Goal: Information Seeking & Learning: Learn about a topic

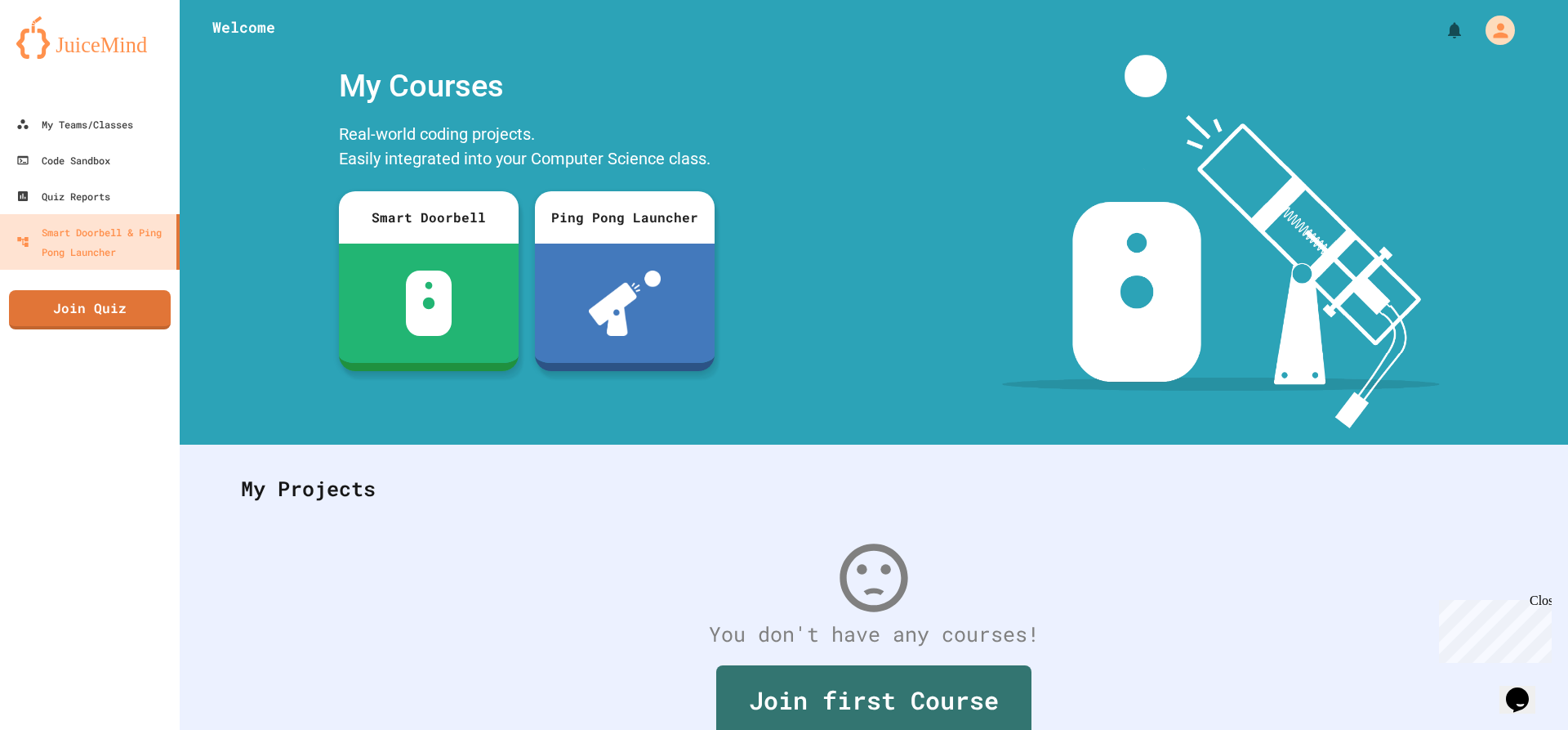
drag, startPoint x: 1003, startPoint y: 188, endPoint x: 729, endPoint y: 180, distance: 274.1
click at [914, 180] on div at bounding box center [1221, 242] width 694 height 374
click at [66, 123] on div "My Teams/Classes" at bounding box center [74, 125] width 120 height 21
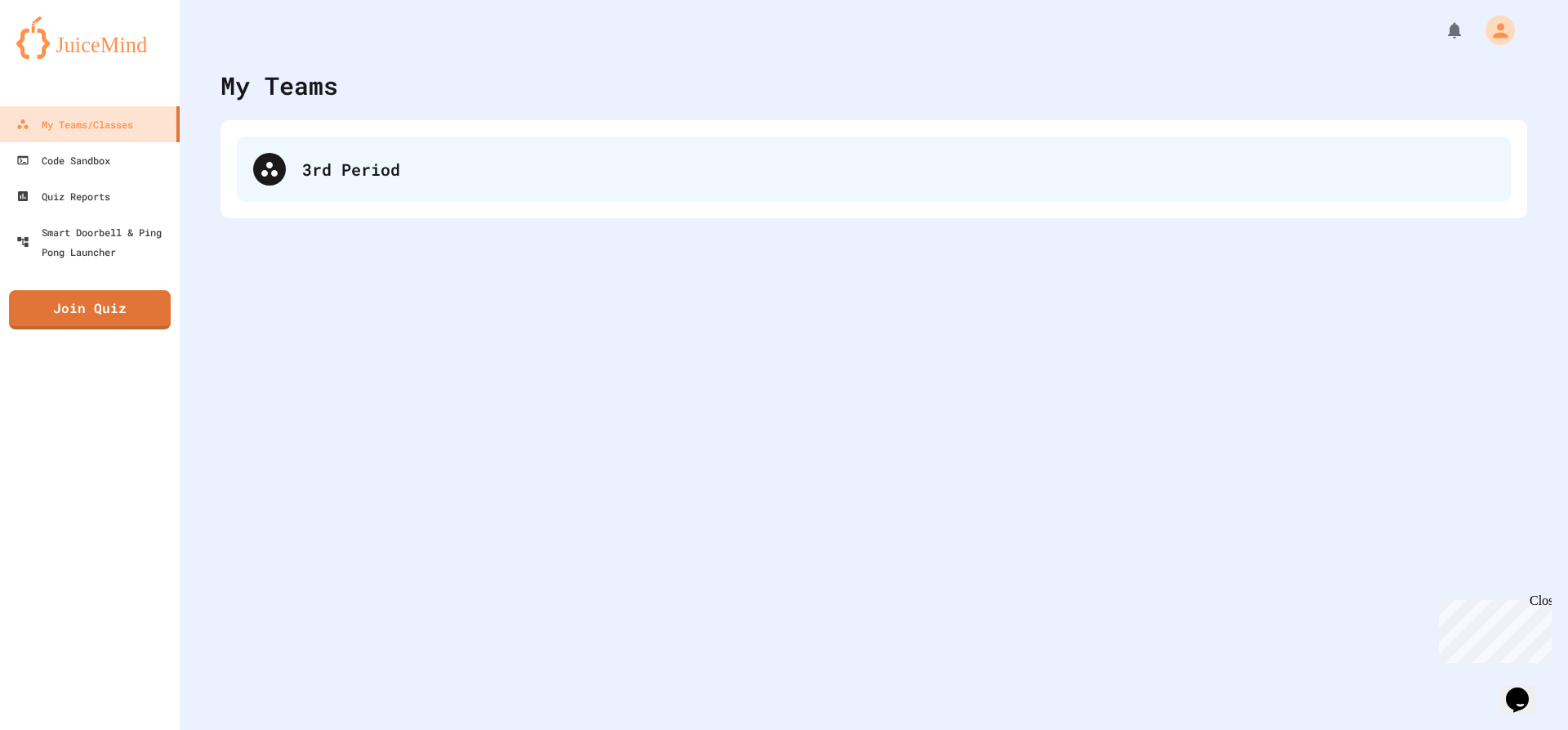
click at [491, 154] on div "3rd Period" at bounding box center [873, 169] width 1274 height 66
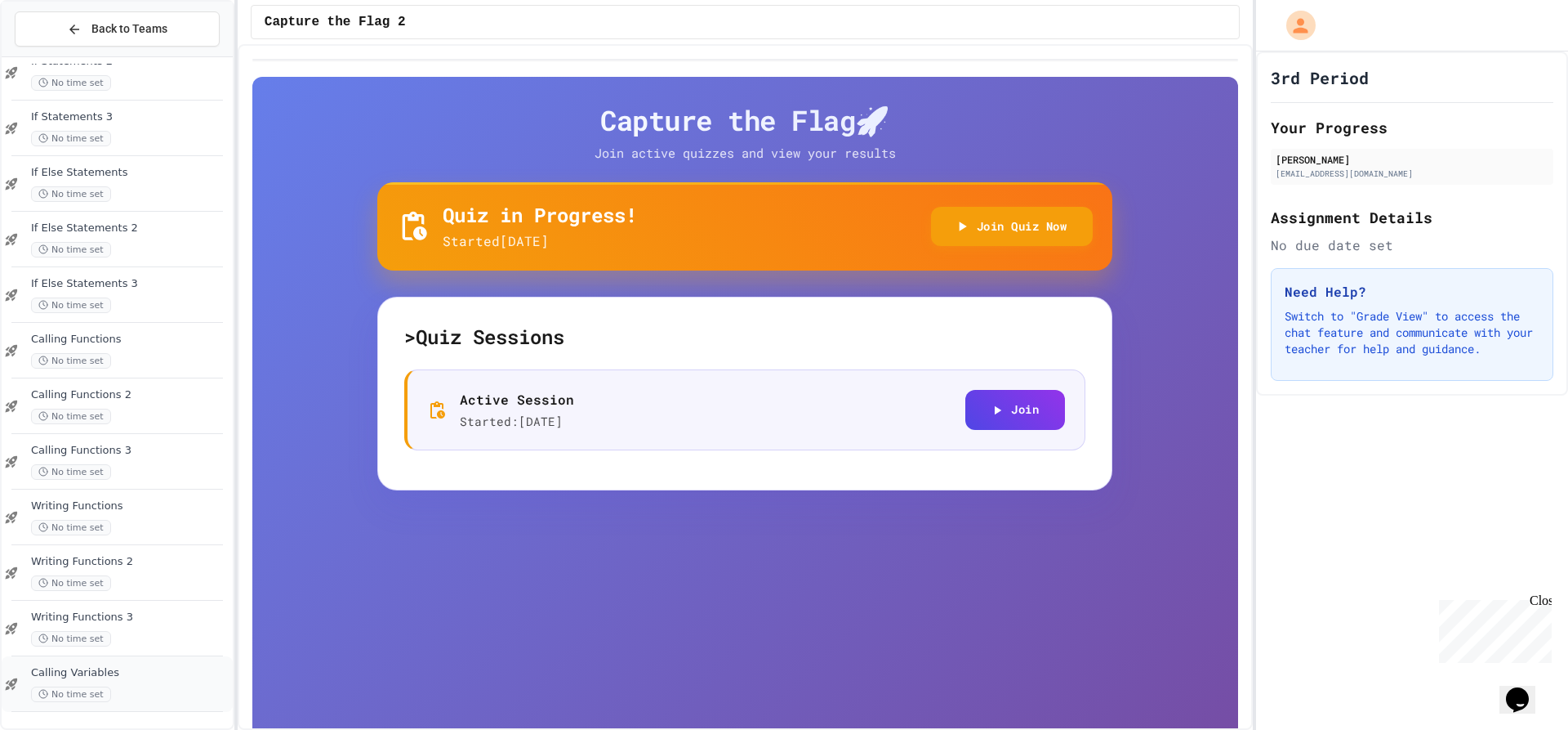
click at [195, 684] on div "Calling Variables No time set" at bounding box center [129, 683] width 198 height 36
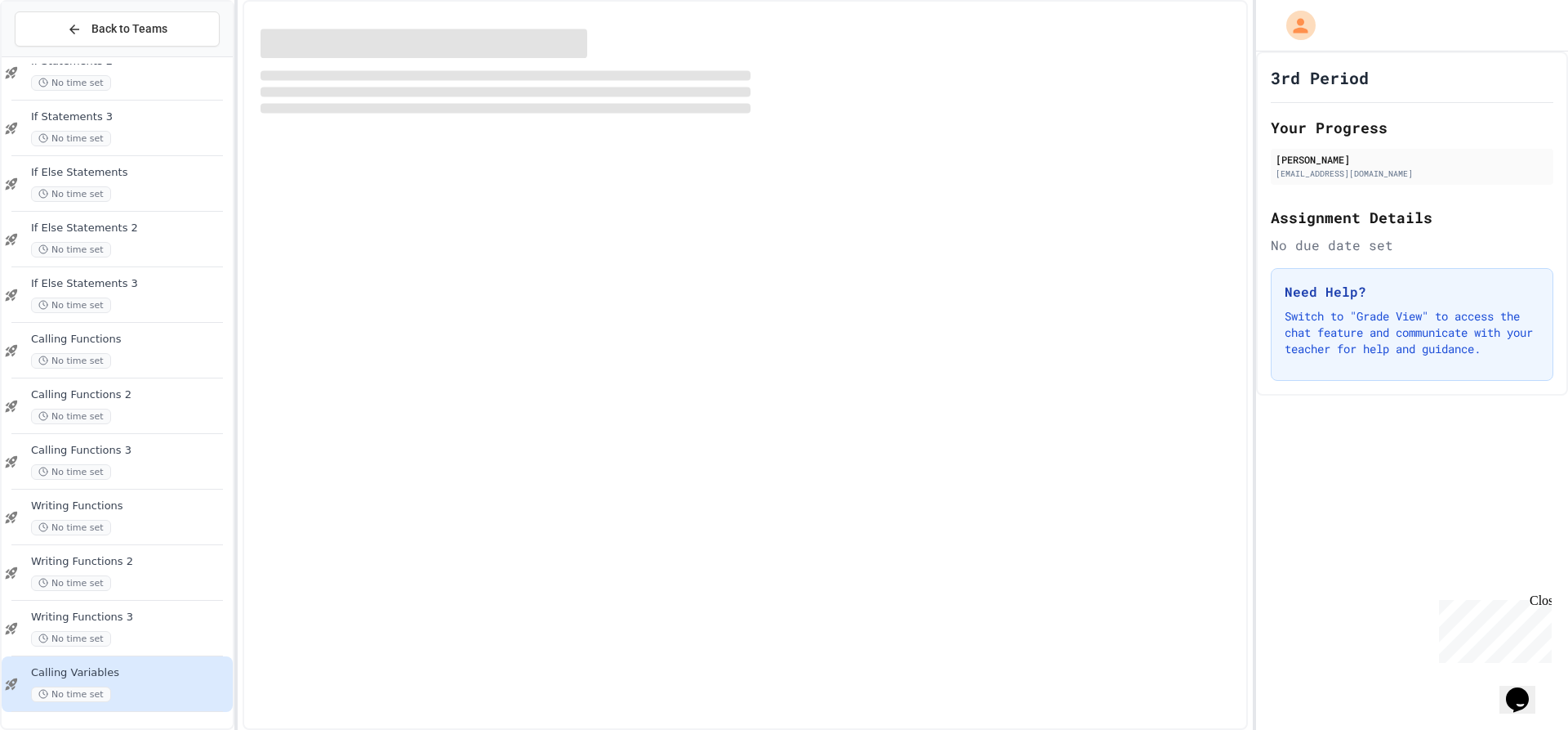
scroll to position [1009, 0]
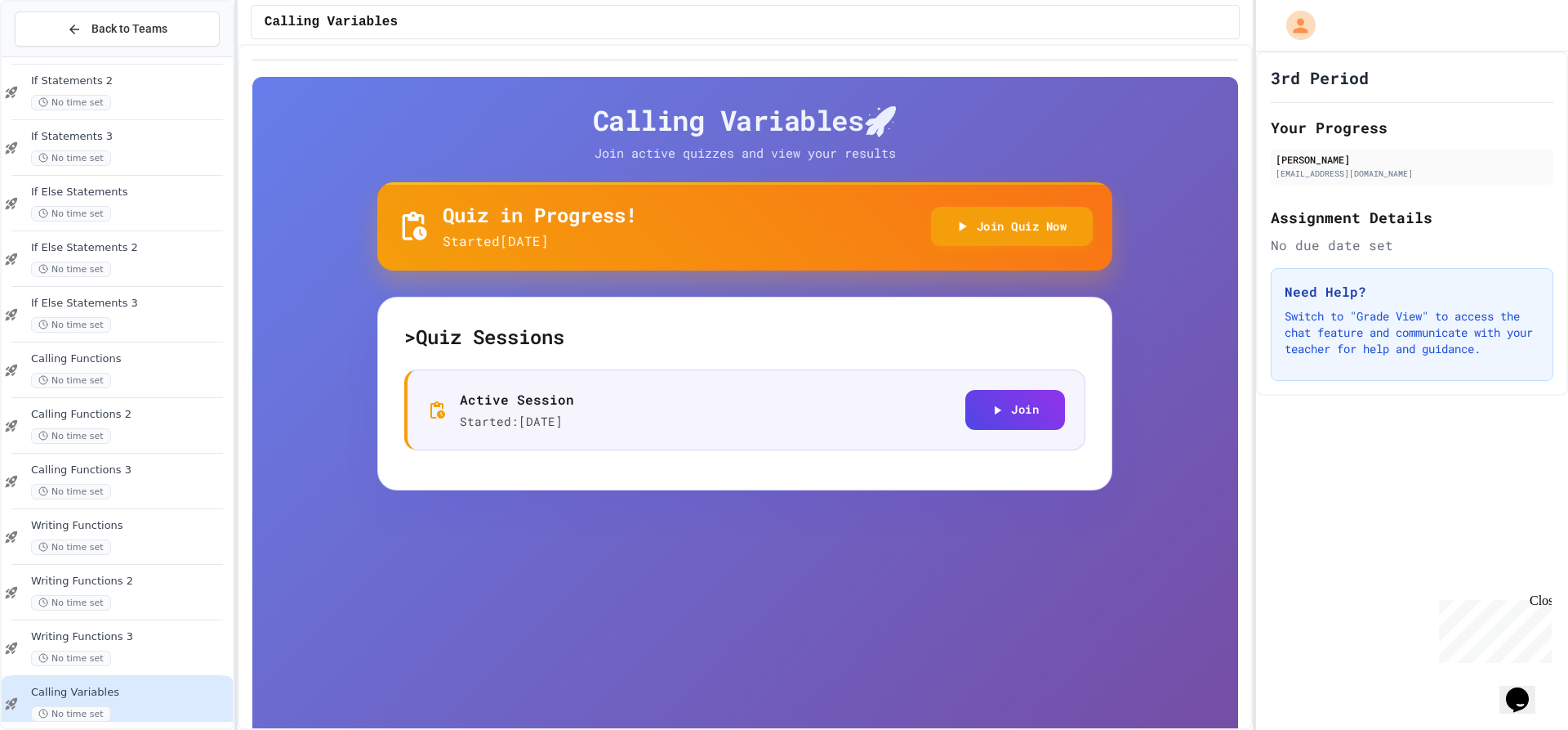
click at [999, 252] on div "Quiz in Progress! Started 9/29/2025 Join Quiz Now" at bounding box center [745, 226] width 735 height 88
click at [1000, 246] on div "Quiz in Progress! Started 9/29/2025 Join Quiz Now" at bounding box center [745, 226] width 696 height 49
click at [1001, 243] on button "Join Quiz Now" at bounding box center [1013, 225] width 163 height 40
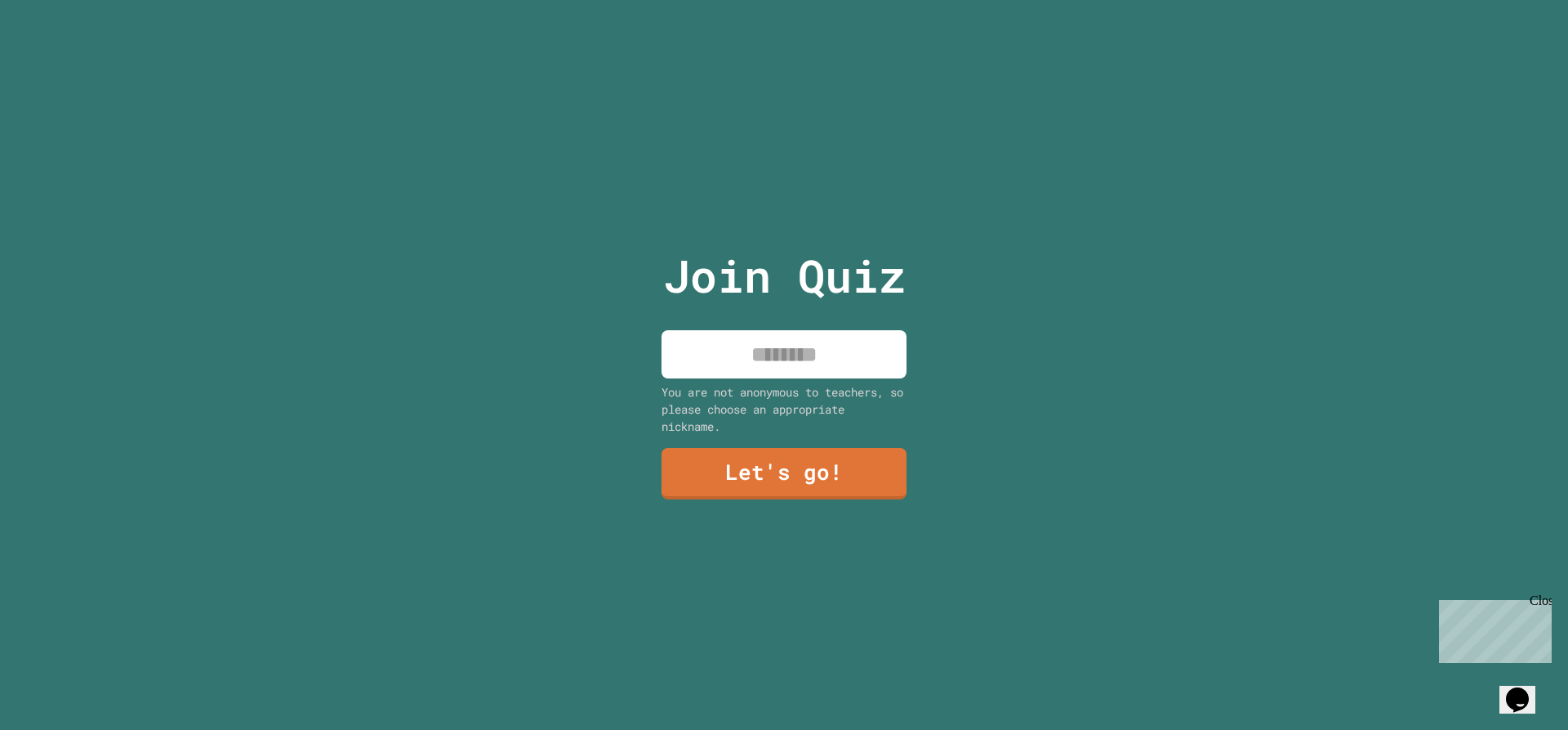
click at [796, 370] on input at bounding box center [784, 354] width 245 height 48
type input "***"
click at [772, 438] on div "Join Quiz *** You are not anonymous to teachers, so please choose an appropriat…" at bounding box center [784, 365] width 276 height 730
click at [705, 473] on link "Let's go!" at bounding box center [784, 472] width 245 height 54
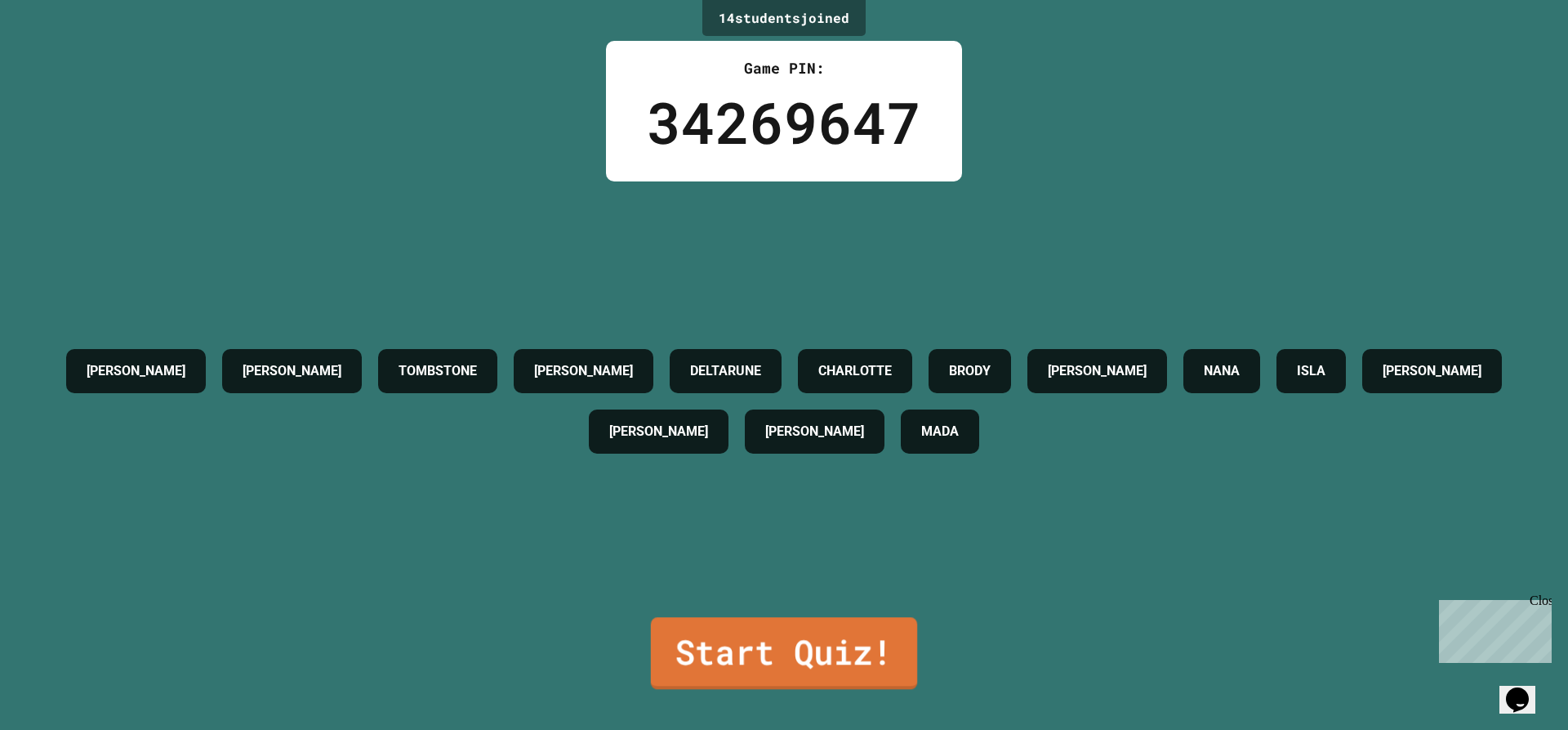
click at [694, 662] on link "Start Quiz!" at bounding box center [784, 653] width 266 height 72
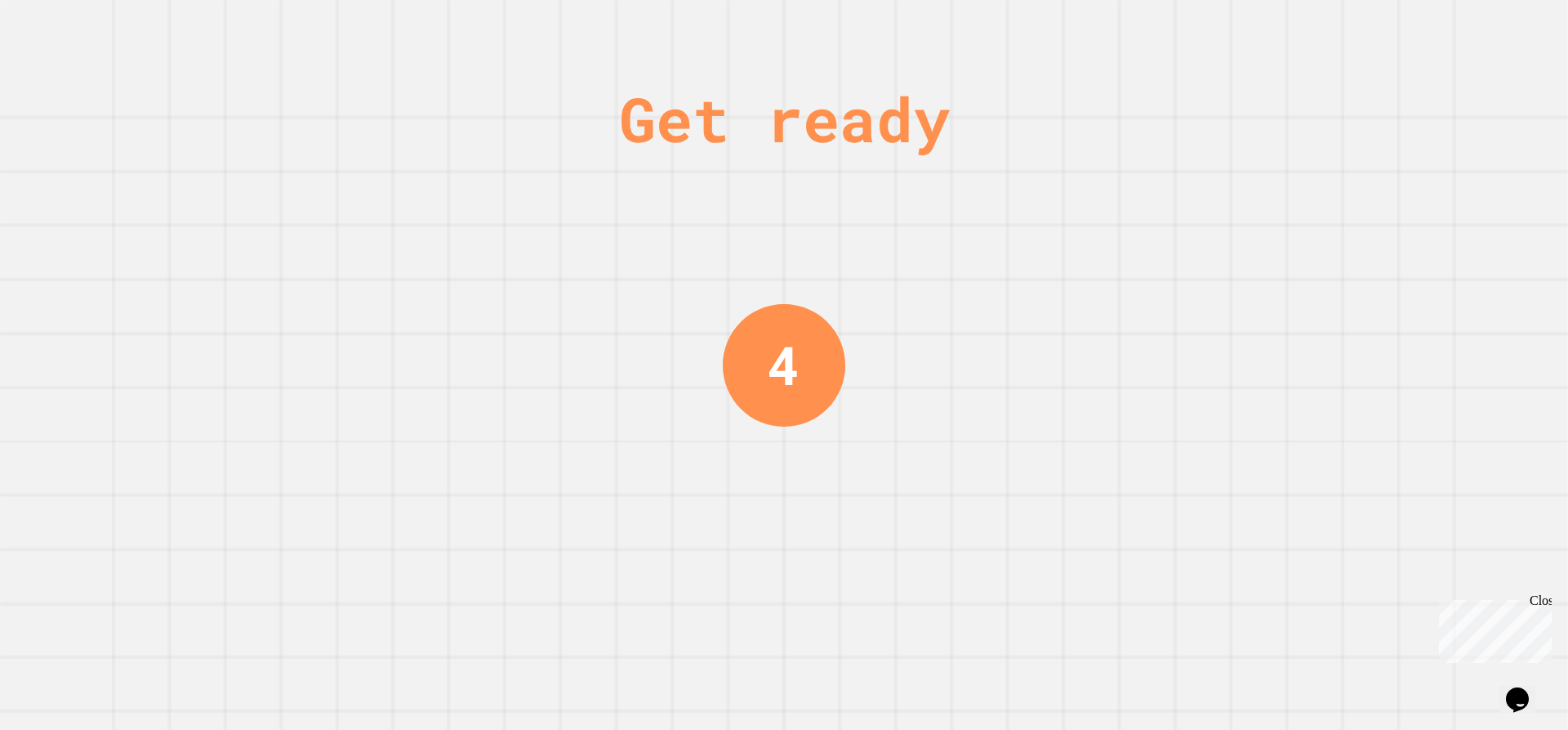
click at [834, 369] on div "4" at bounding box center [784, 365] width 123 height 123
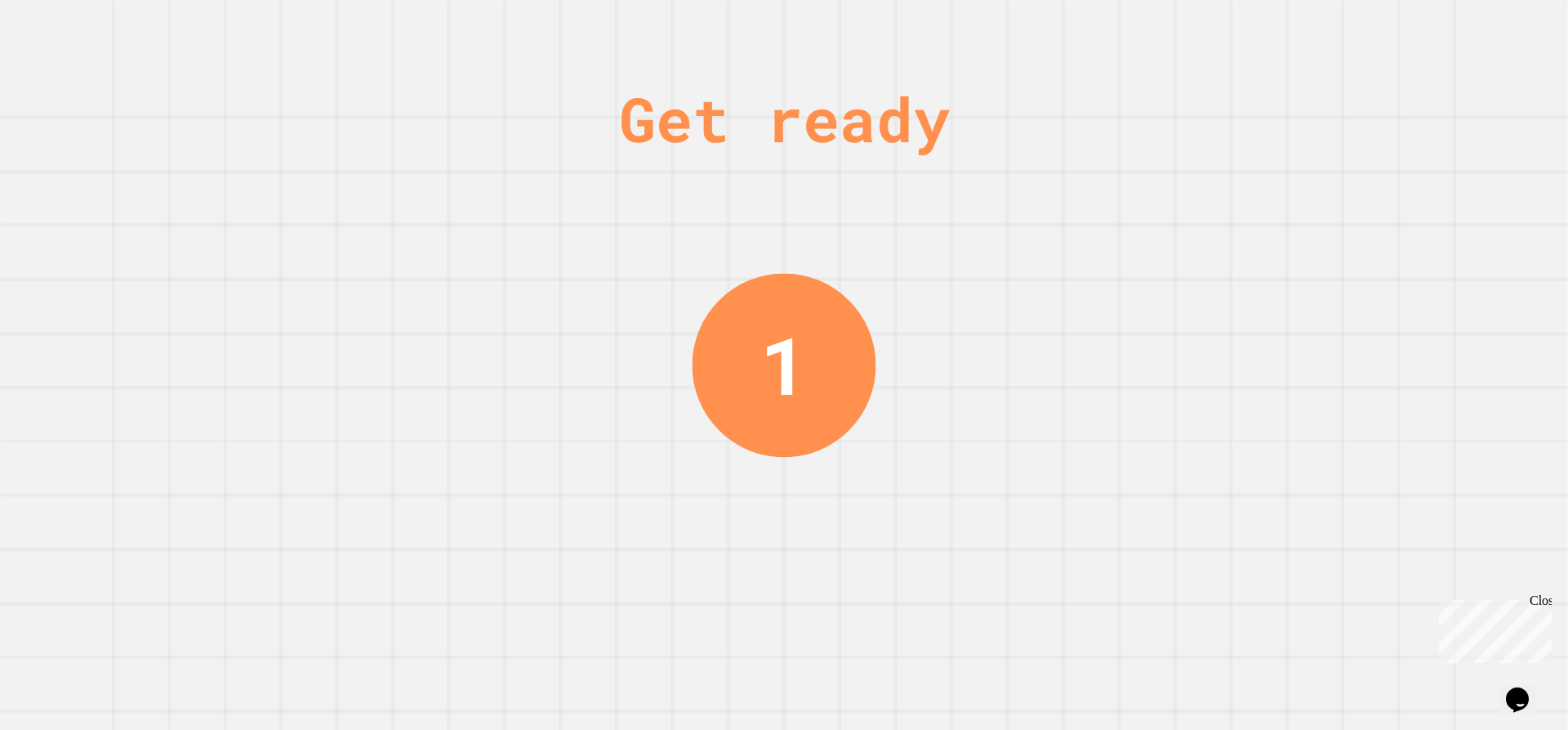
drag, startPoint x: 834, startPoint y: 369, endPoint x: 700, endPoint y: 551, distance: 226.0
click at [700, 551] on div "Get ready 1" at bounding box center [784, 365] width 1568 height 730
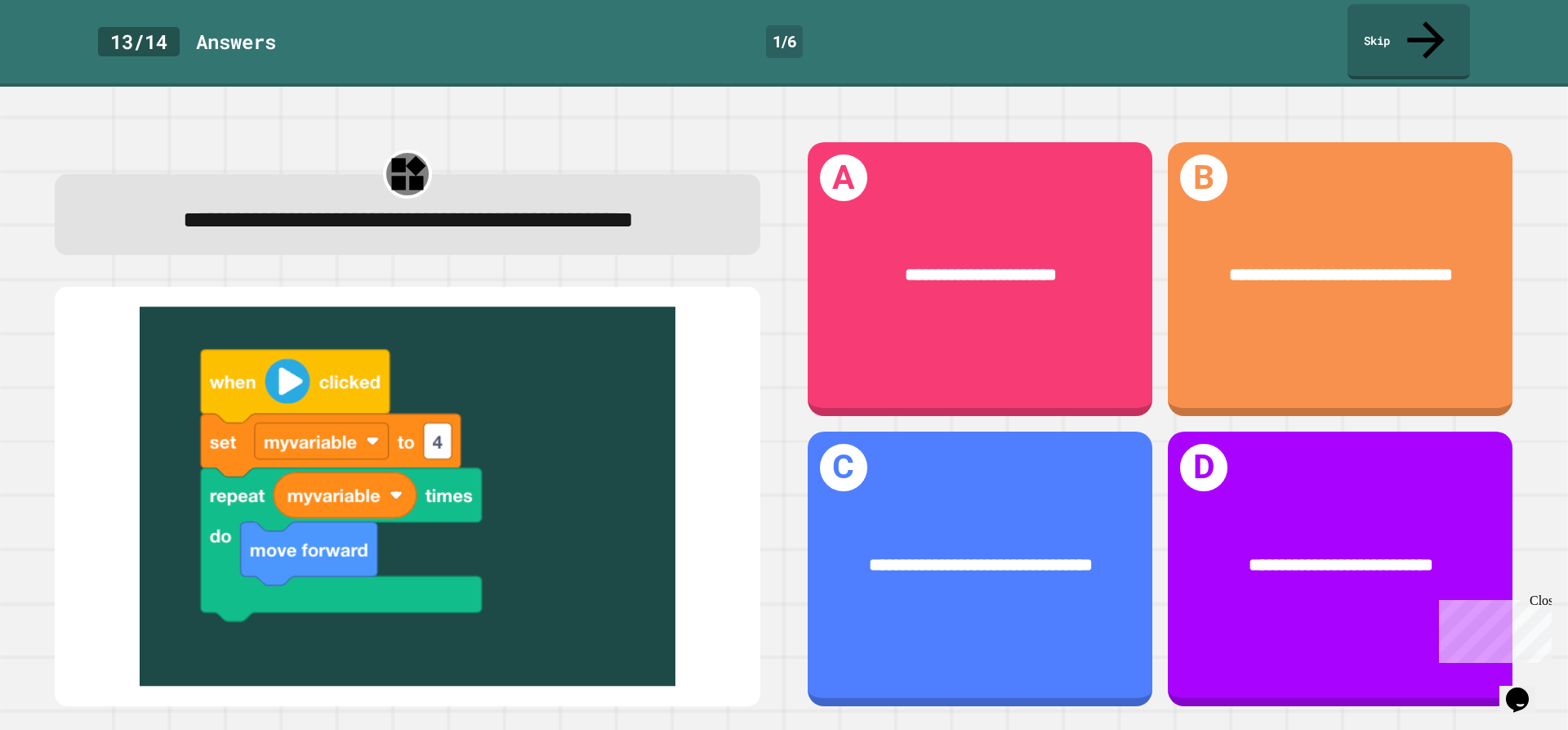
drag, startPoint x: 382, startPoint y: 399, endPoint x: 379, endPoint y: 342, distance: 57.1
click at [379, 342] on img at bounding box center [408, 497] width 673 height 380
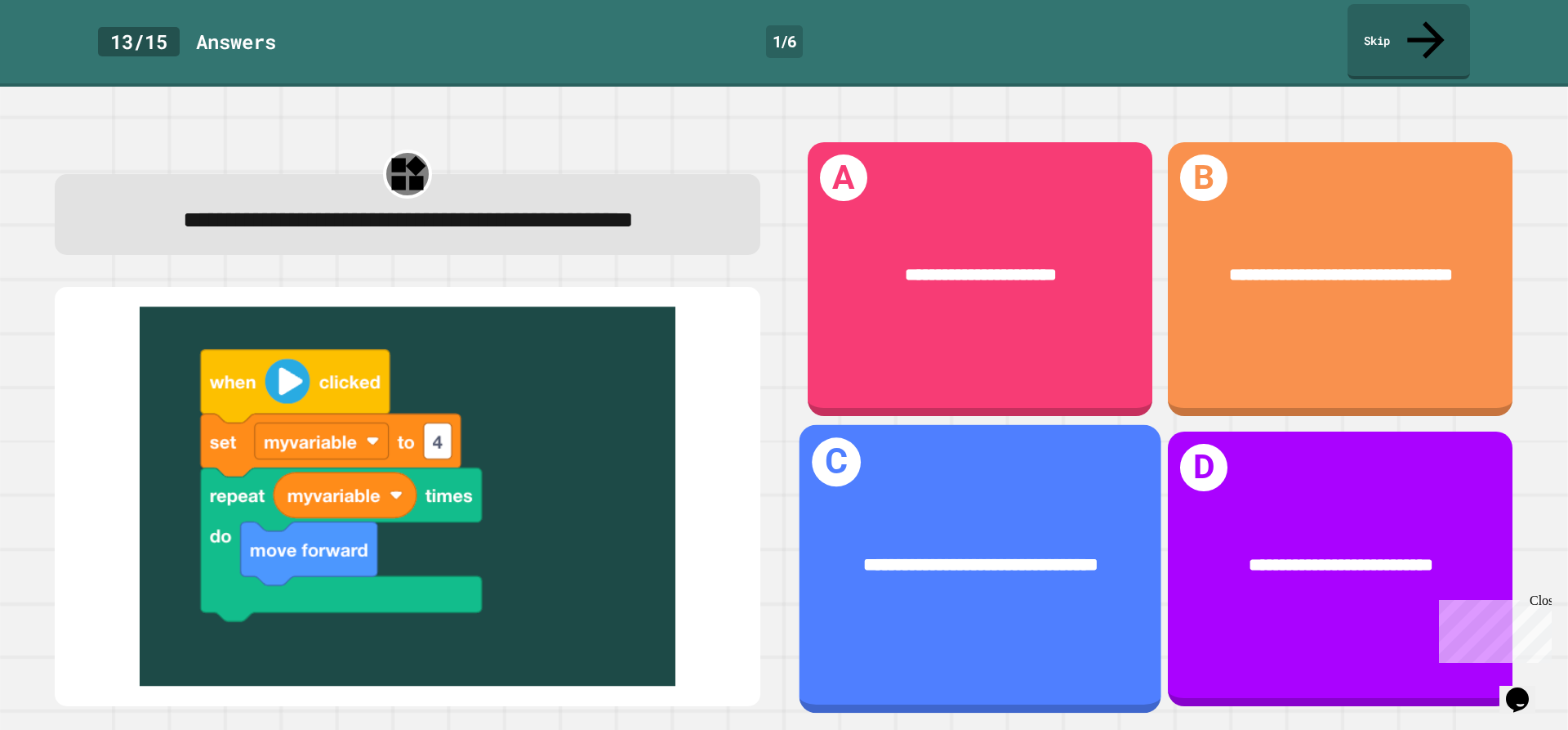
click at [834, 584] on div "**********" at bounding box center [980, 565] width 362 height 101
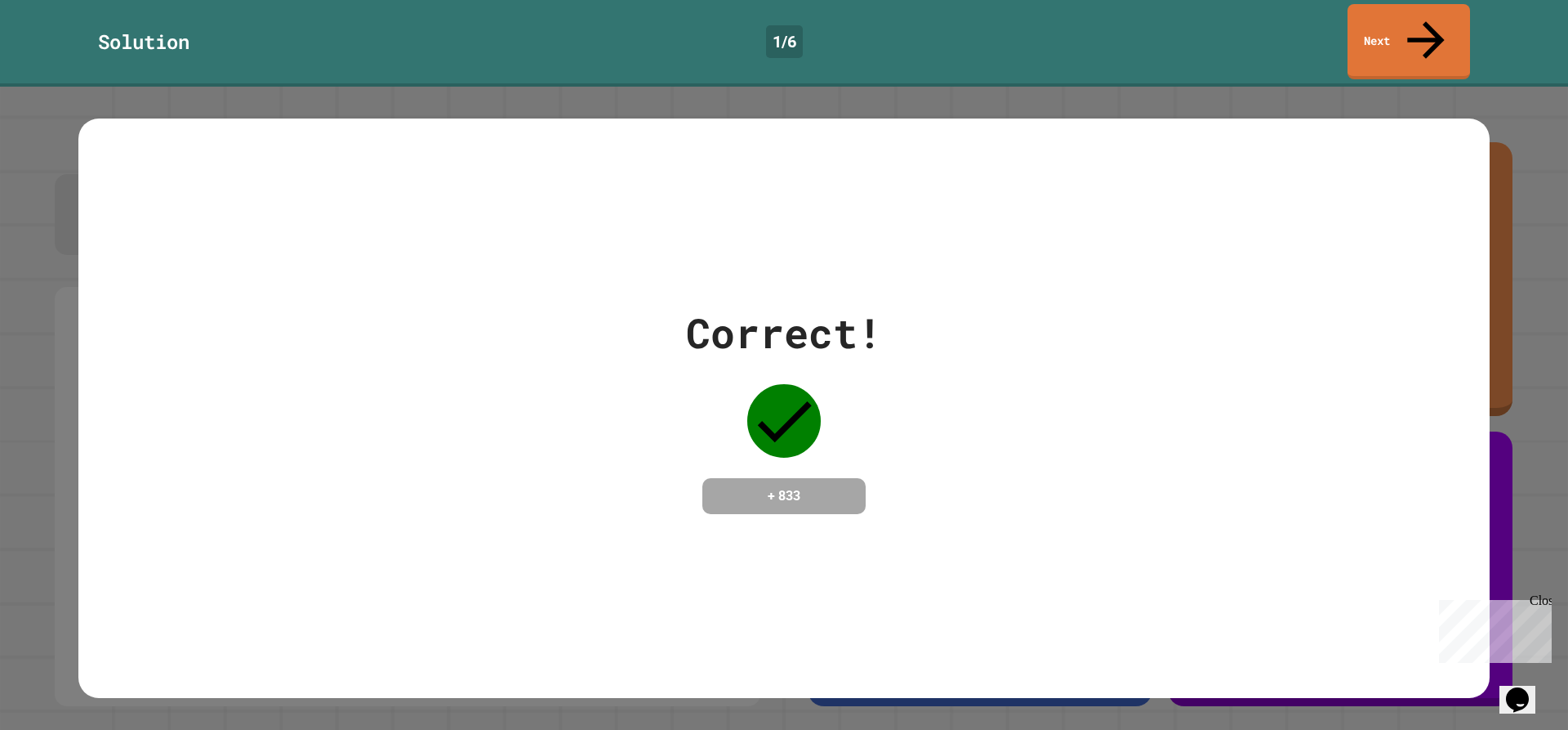
click at [1431, 42] on div "Solution 1 / 6 Next" at bounding box center [784, 43] width 1568 height 86
click at [1427, 34] on link "Next" at bounding box center [1409, 42] width 123 height 76
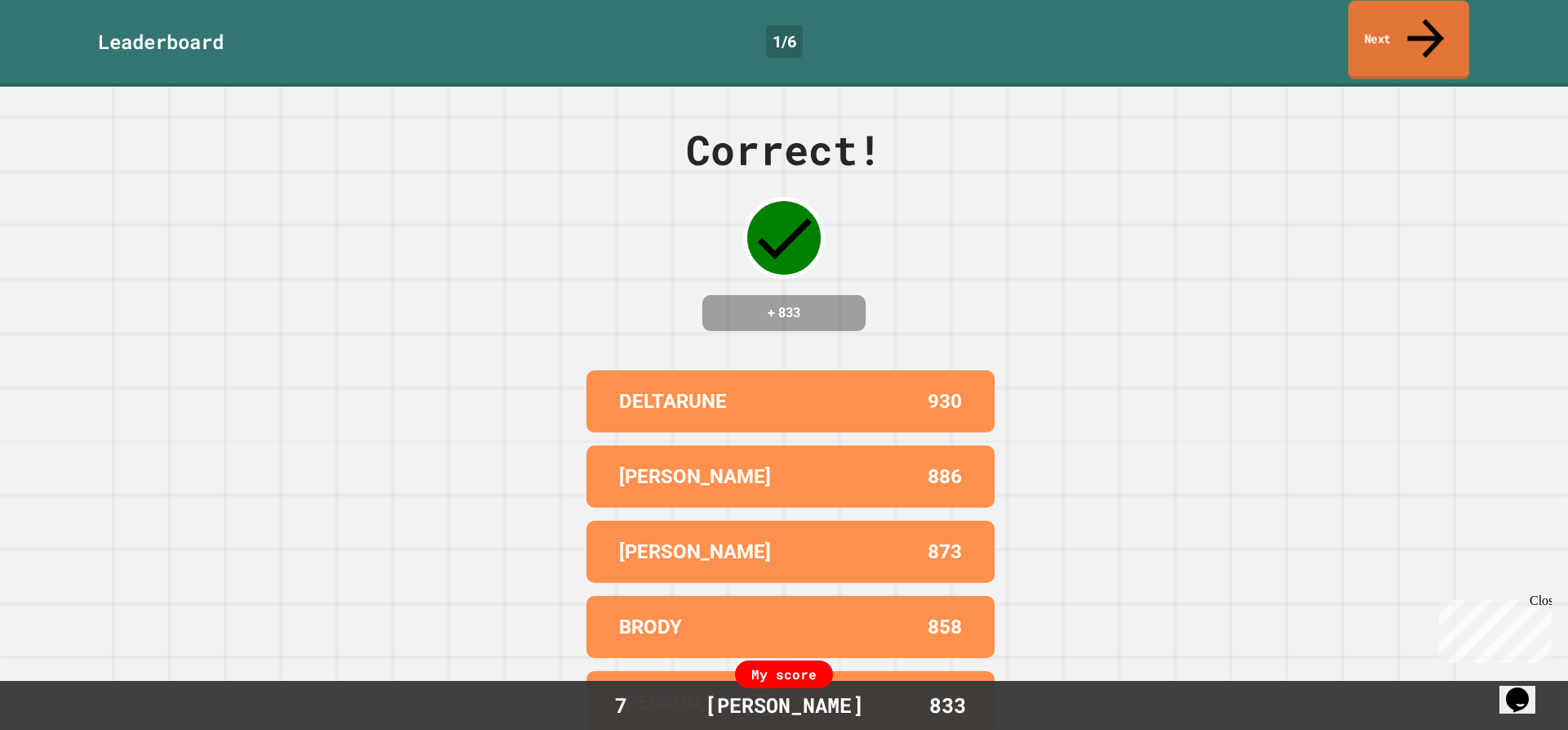
click at [1389, 35] on link "Next" at bounding box center [1409, 40] width 121 height 79
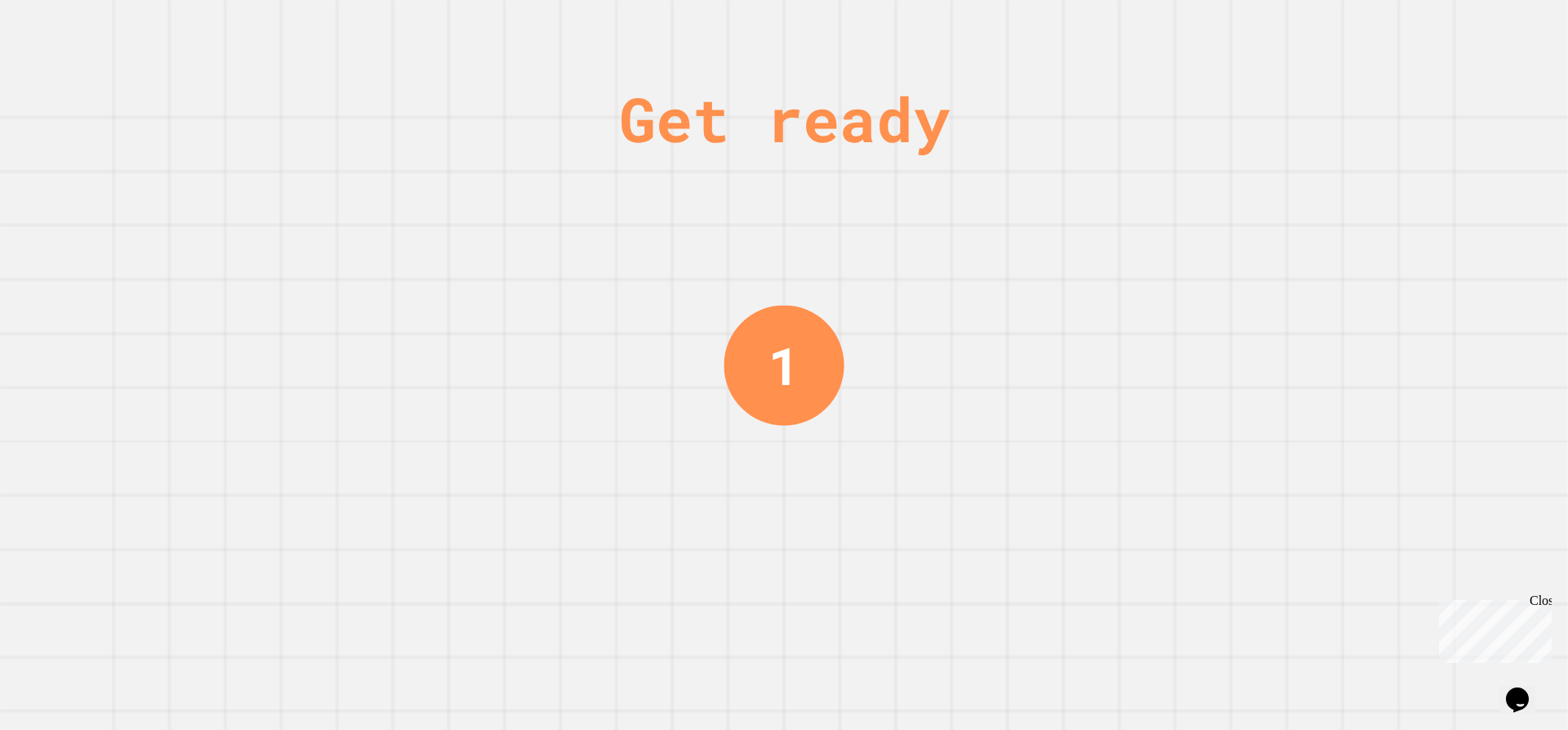
drag, startPoint x: 1356, startPoint y: 79, endPoint x: 1048, endPoint y: 185, distance: 325.7
click at [1048, 185] on div "Get ready 1" at bounding box center [784, 365] width 1568 height 730
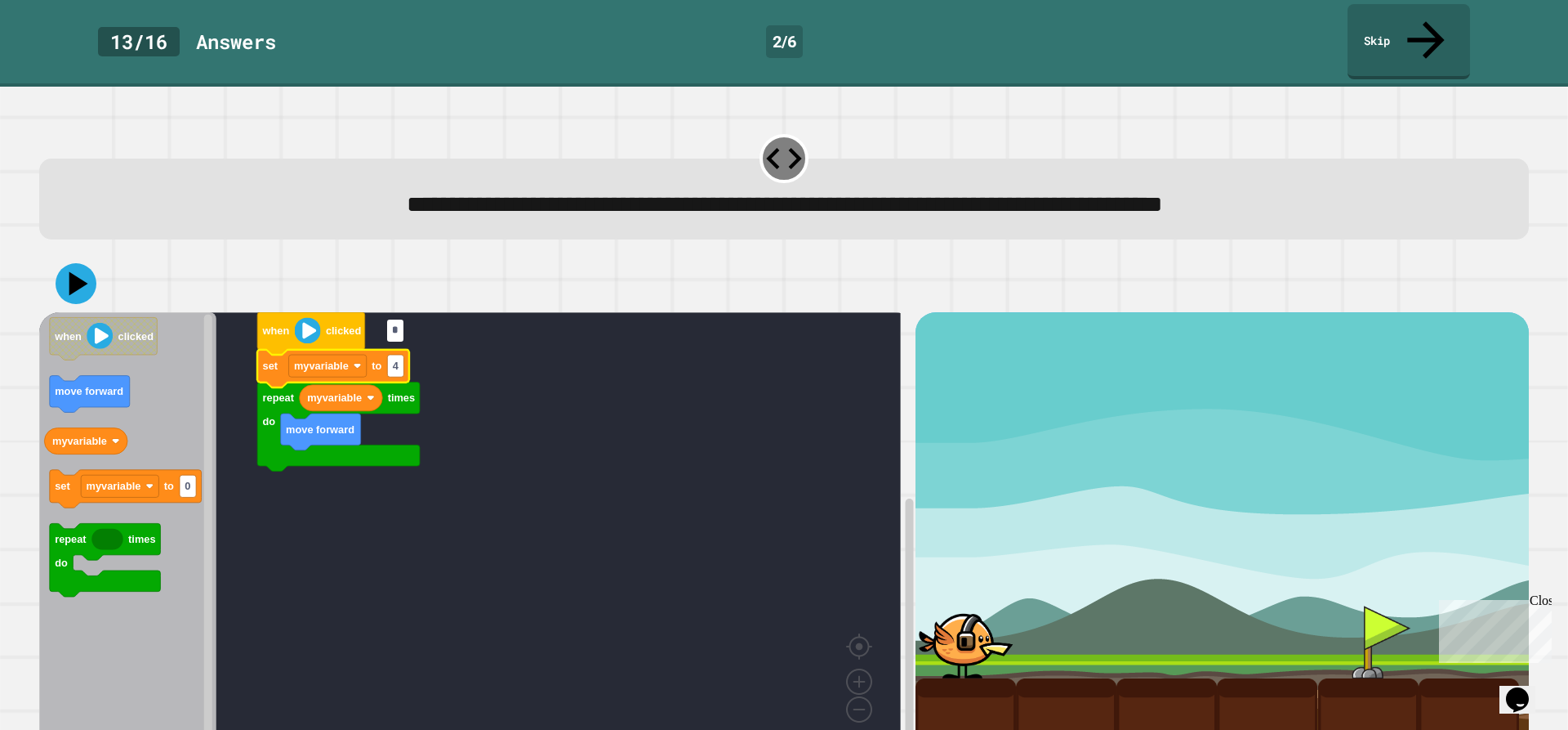
type input "*"
click at [85, 263] on icon at bounding box center [76, 283] width 41 height 41
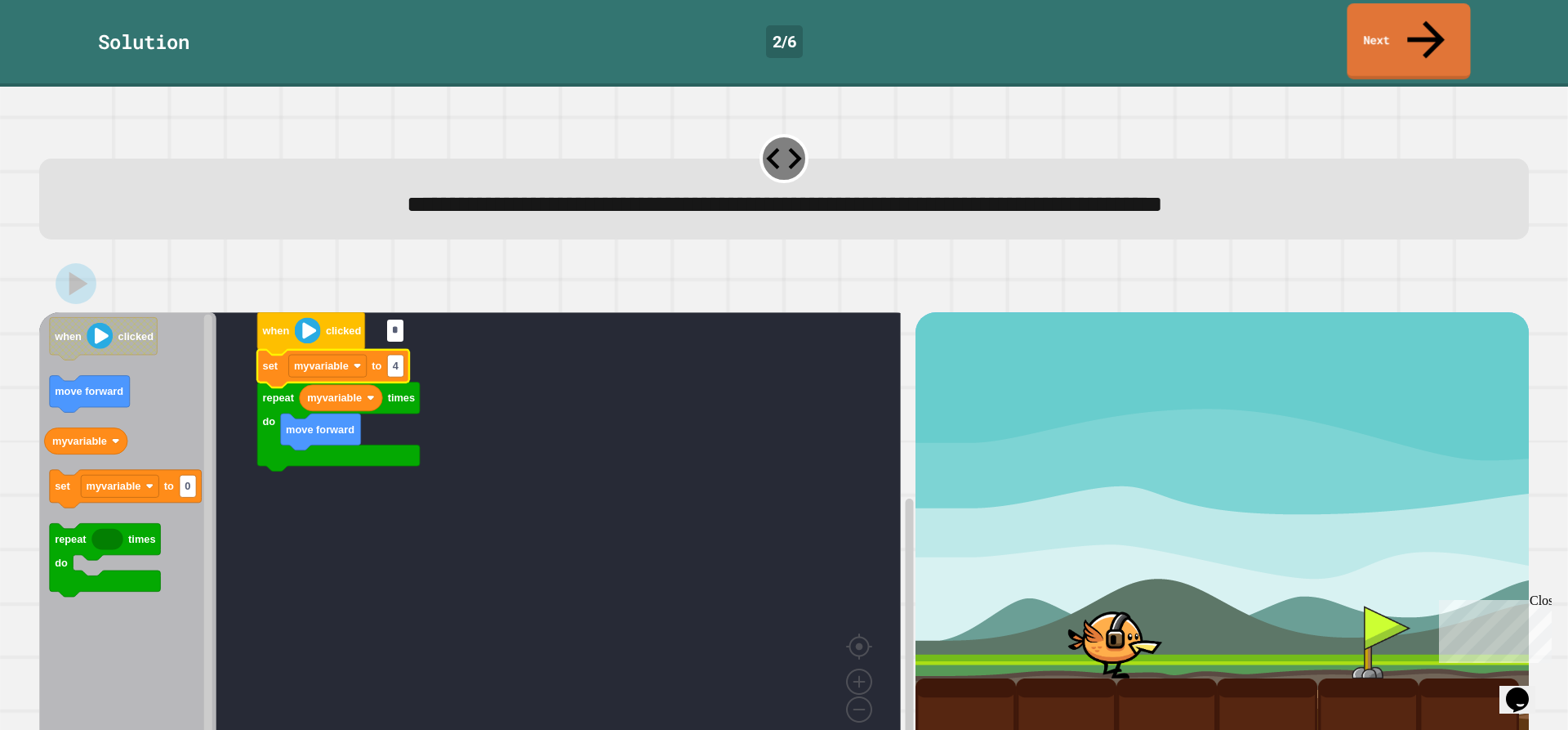
click at [1404, 25] on link "Next" at bounding box center [1408, 42] width 124 height 76
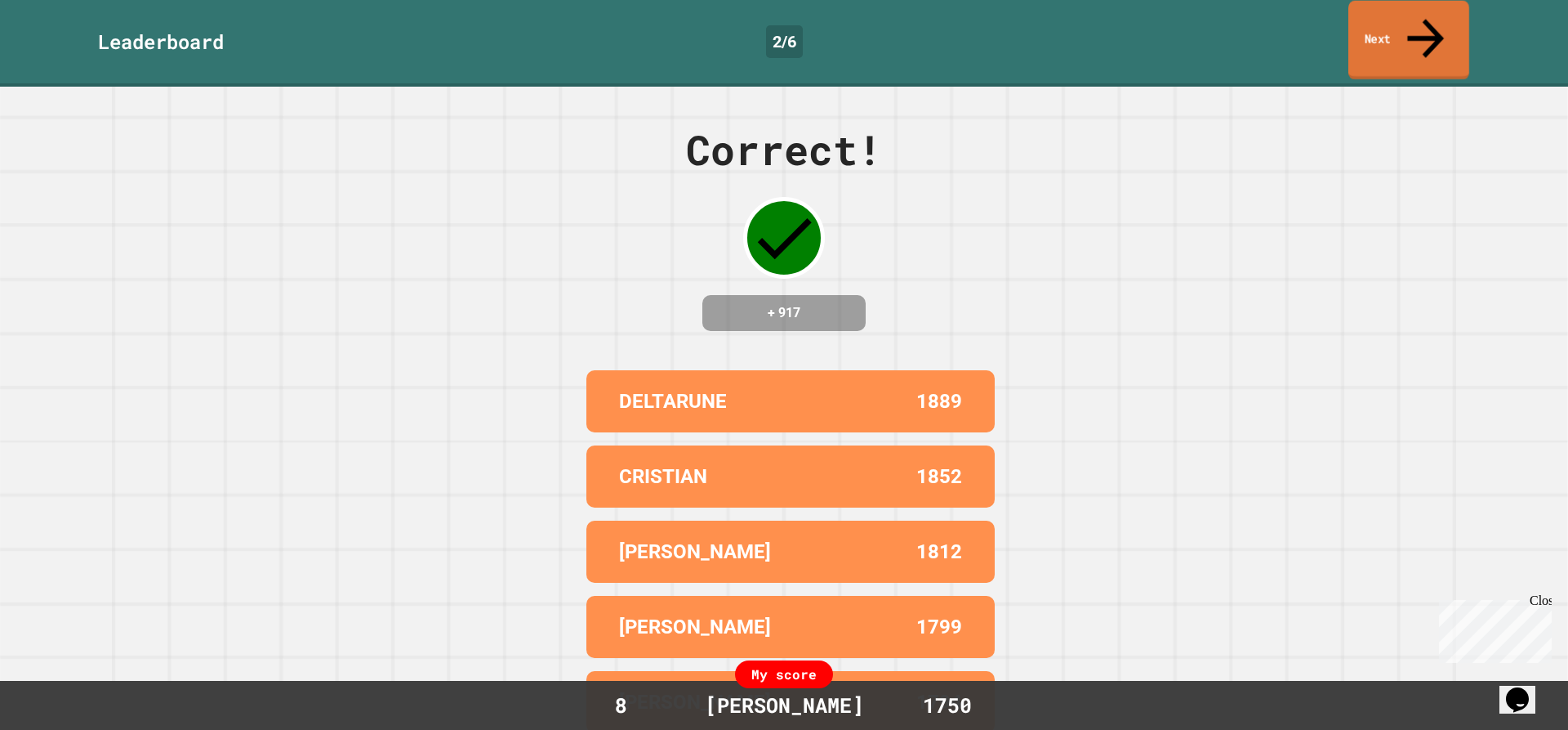
click at [1380, 40] on link "Next" at bounding box center [1409, 40] width 121 height 79
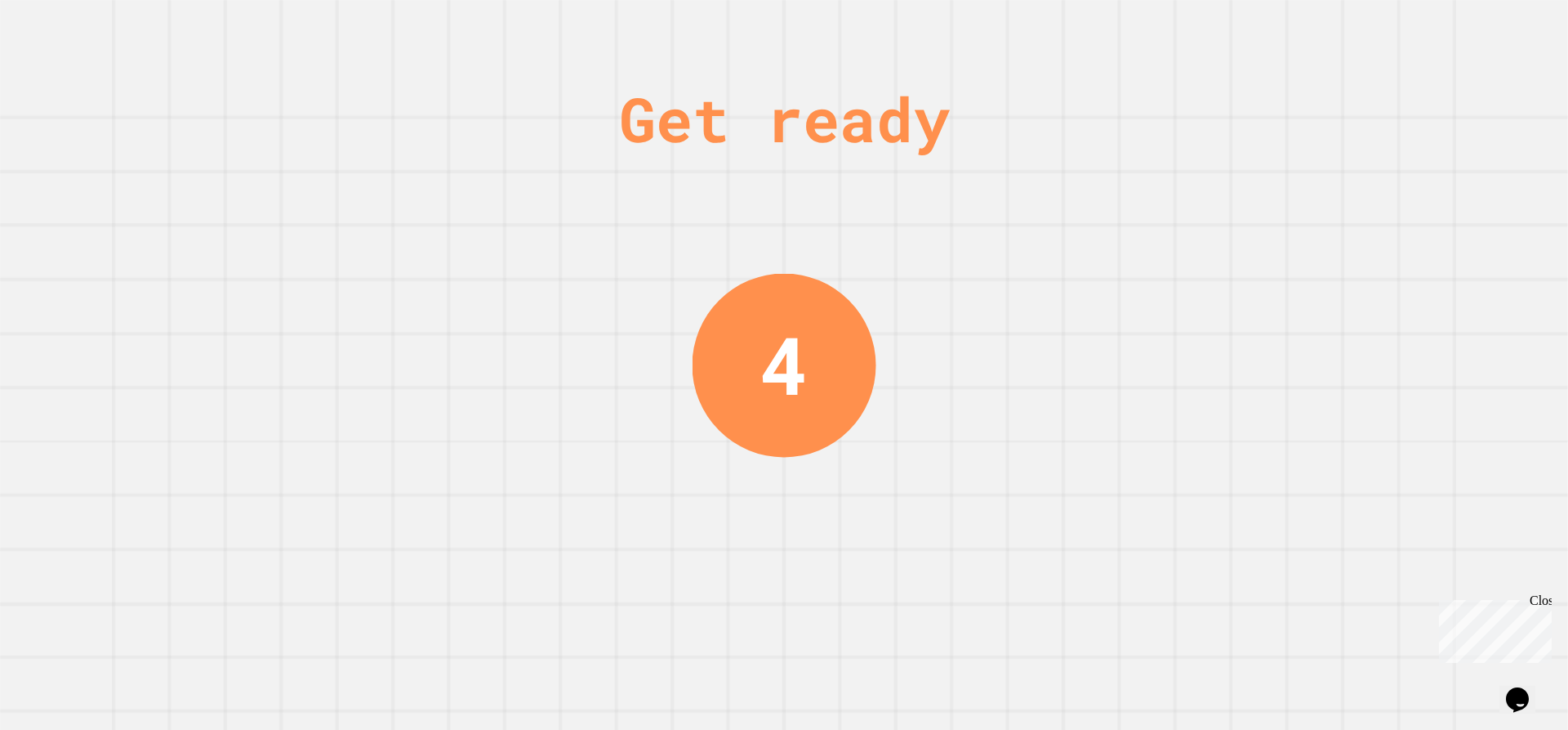
drag, startPoint x: 1380, startPoint y: 40, endPoint x: 1370, endPoint y: 49, distance: 13.5
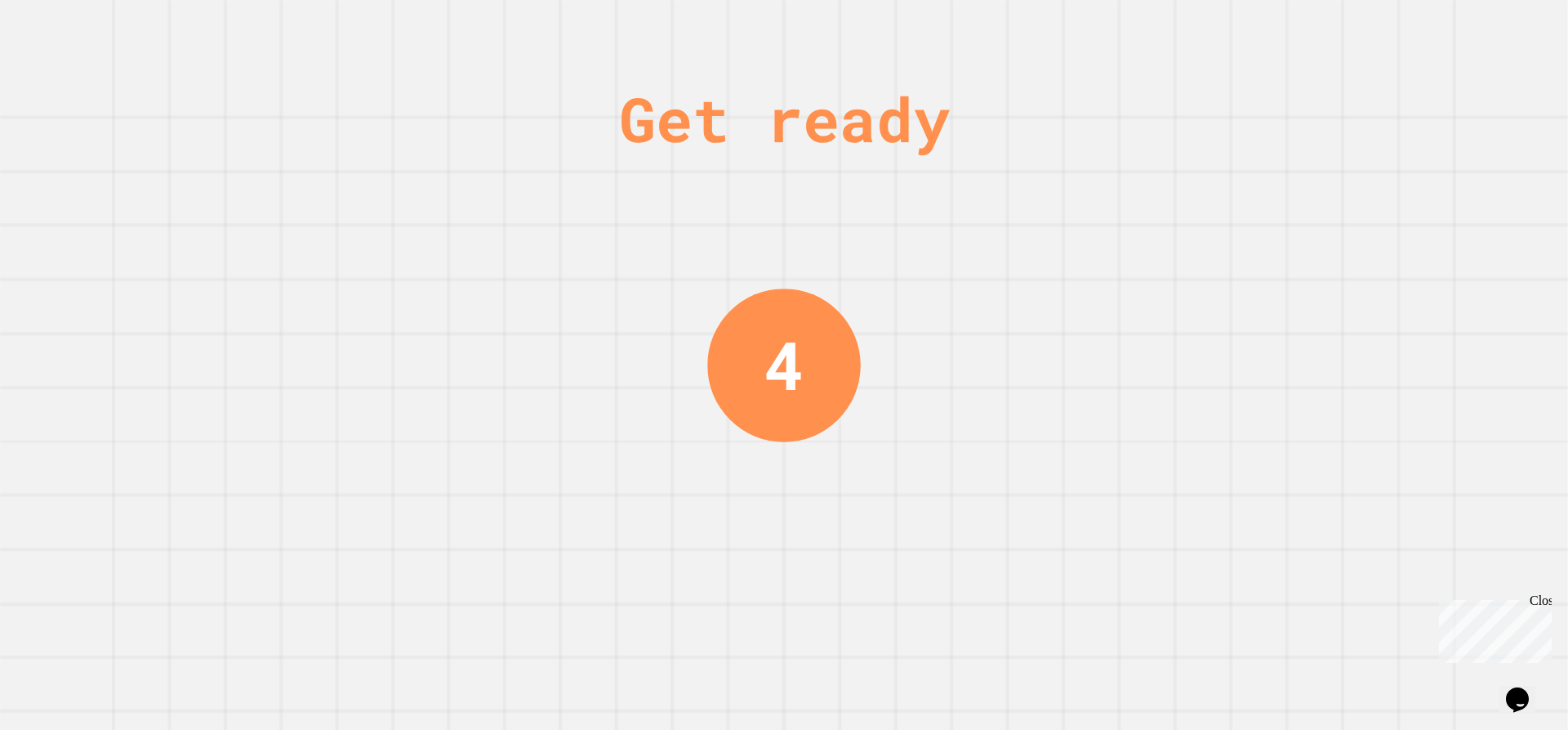
drag, startPoint x: 1370, startPoint y: 49, endPoint x: 1360, endPoint y: 63, distance: 17.2
drag, startPoint x: 1360, startPoint y: 63, endPoint x: 923, endPoint y: 125, distance: 441.4
click at [924, 124] on div "Get ready" at bounding box center [784, 119] width 330 height 92
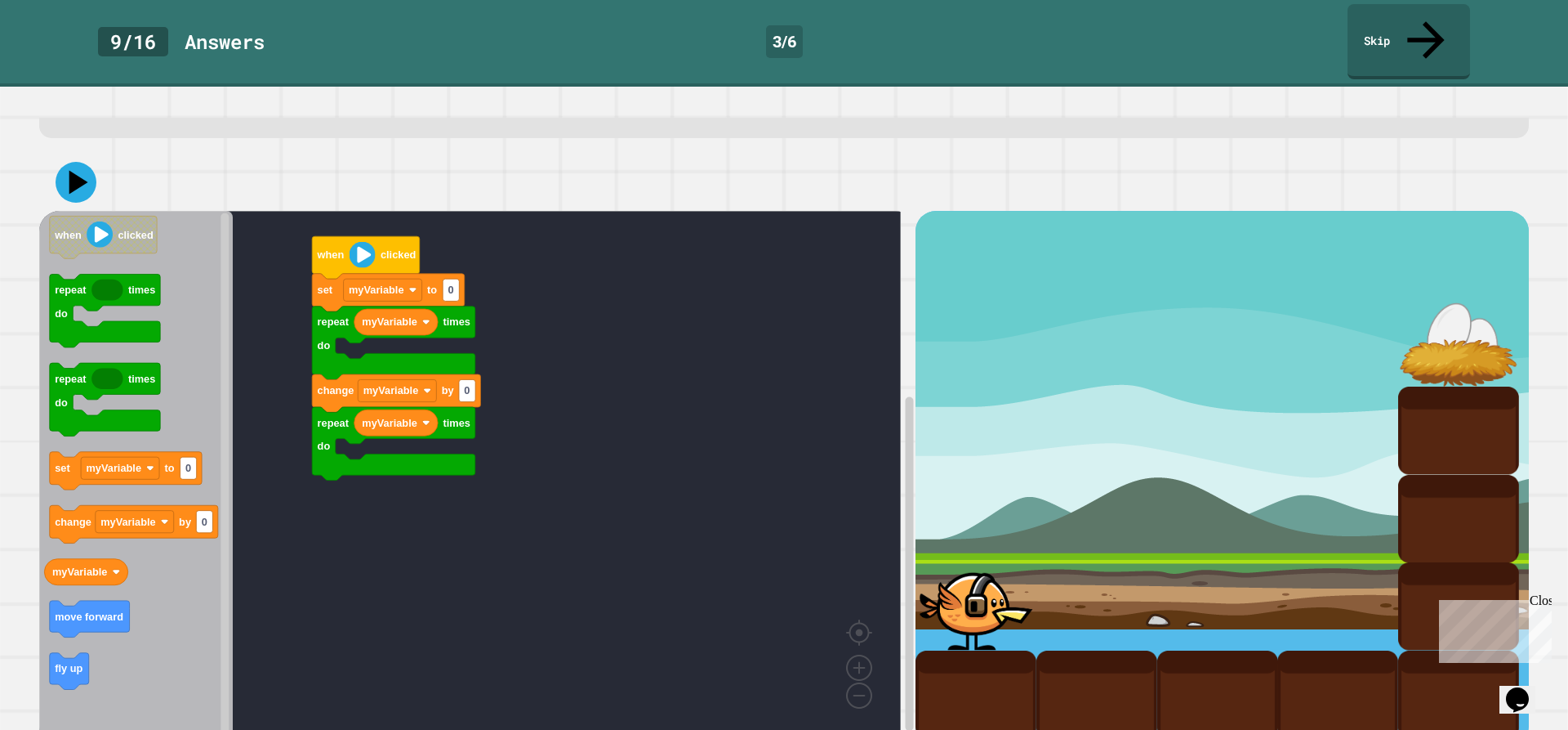
scroll to position [105, 0]
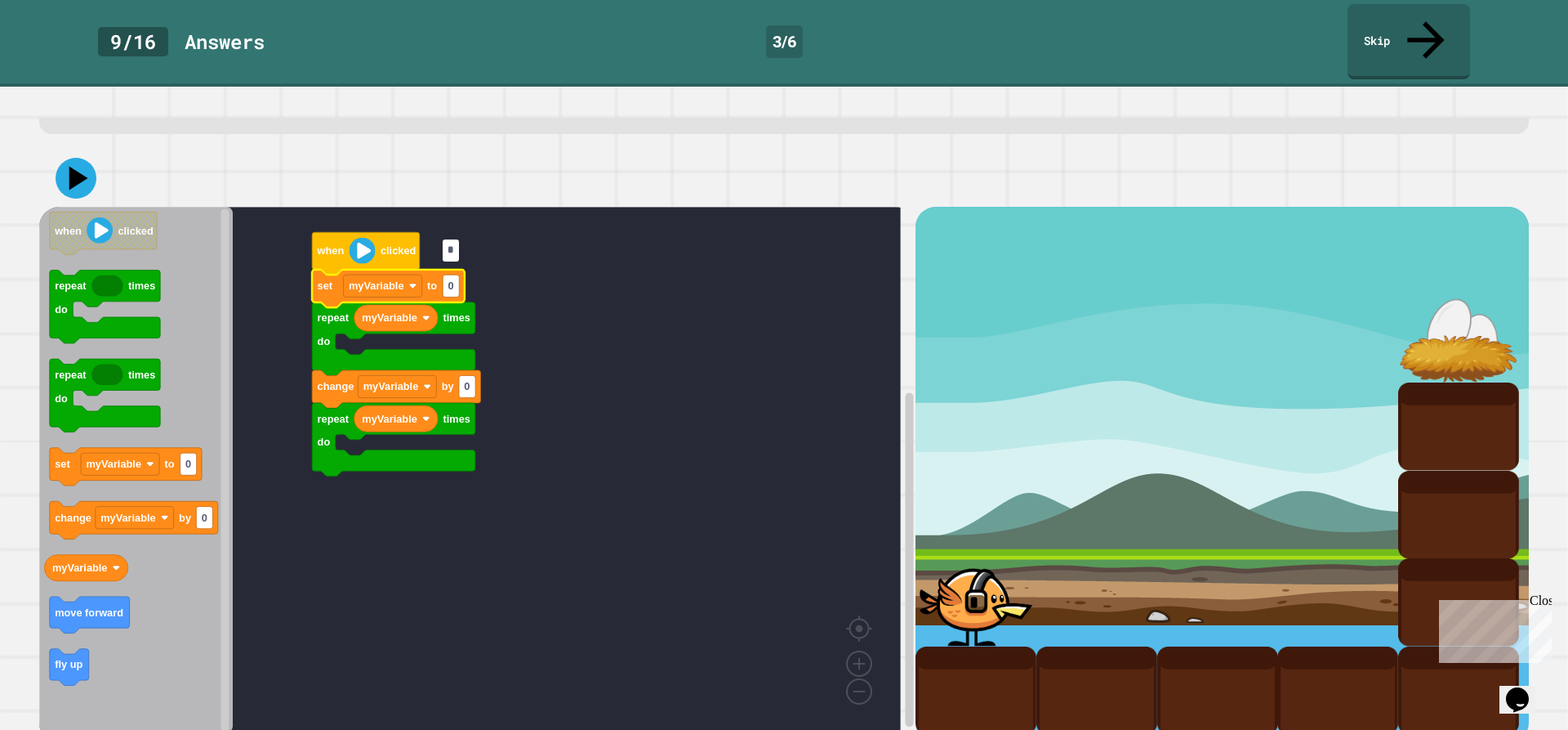
type input "*"
click at [684, 470] on rect "Blockly Workspace" at bounding box center [470, 470] width 862 height 527
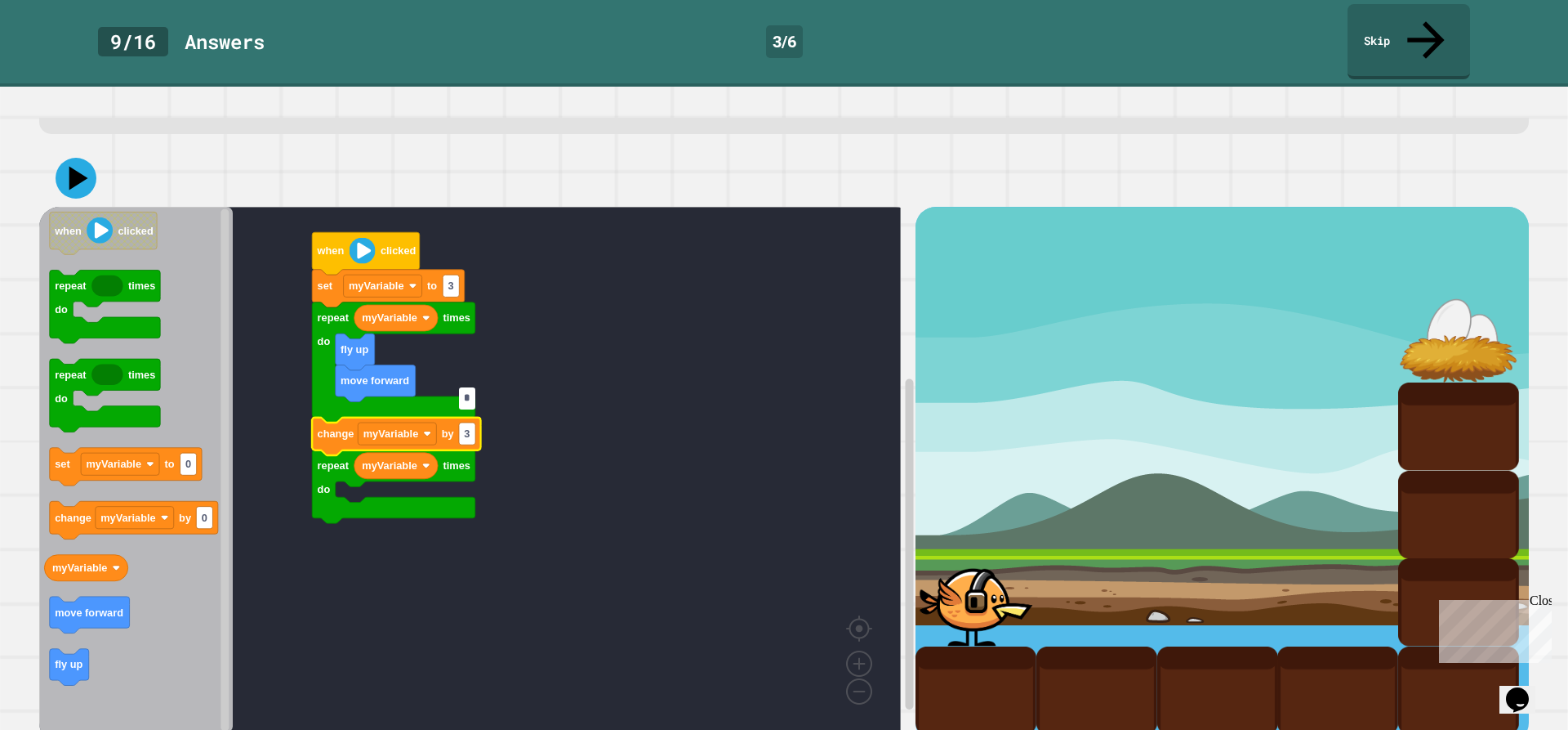
type input "*"
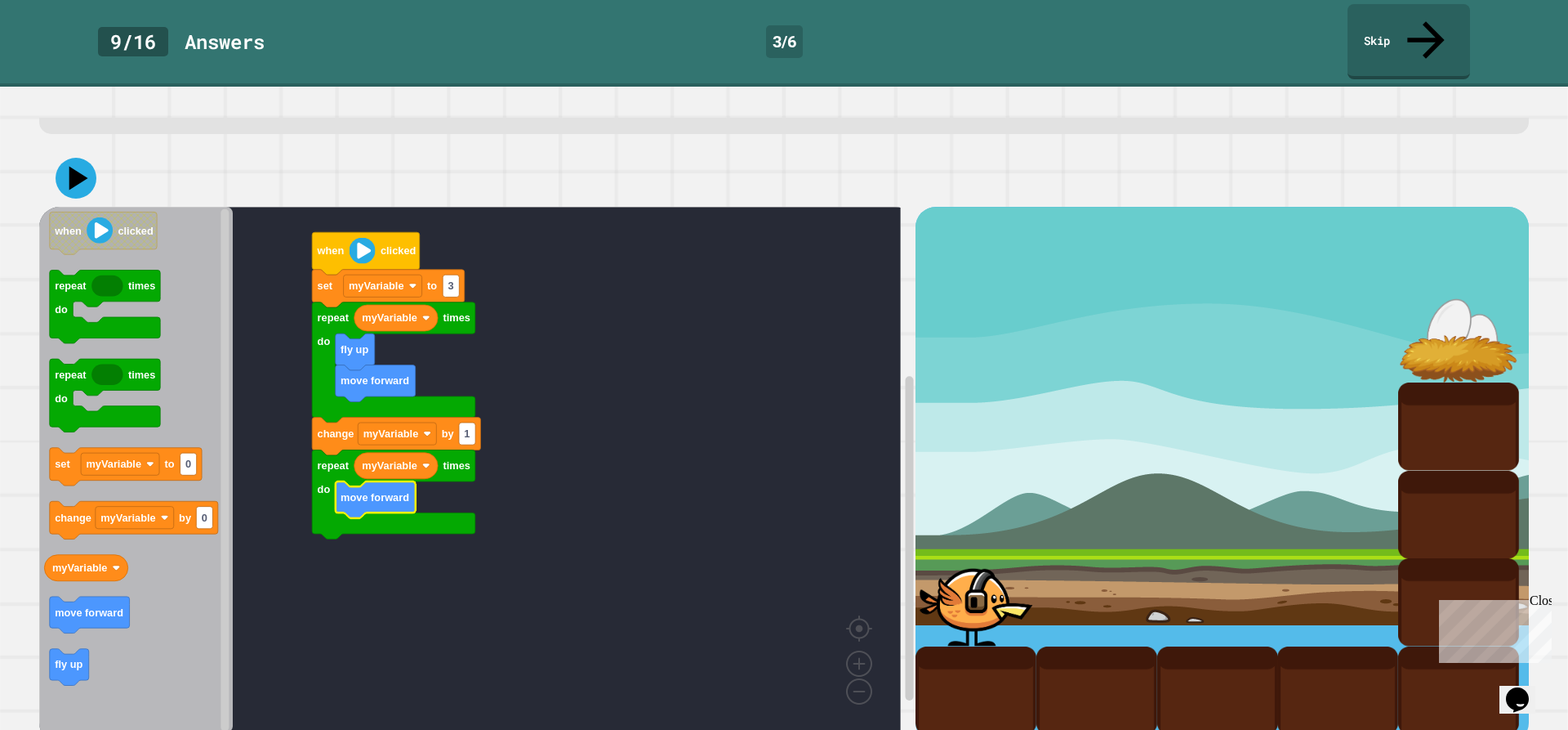
click at [76, 158] on icon at bounding box center [76, 178] width 41 height 41
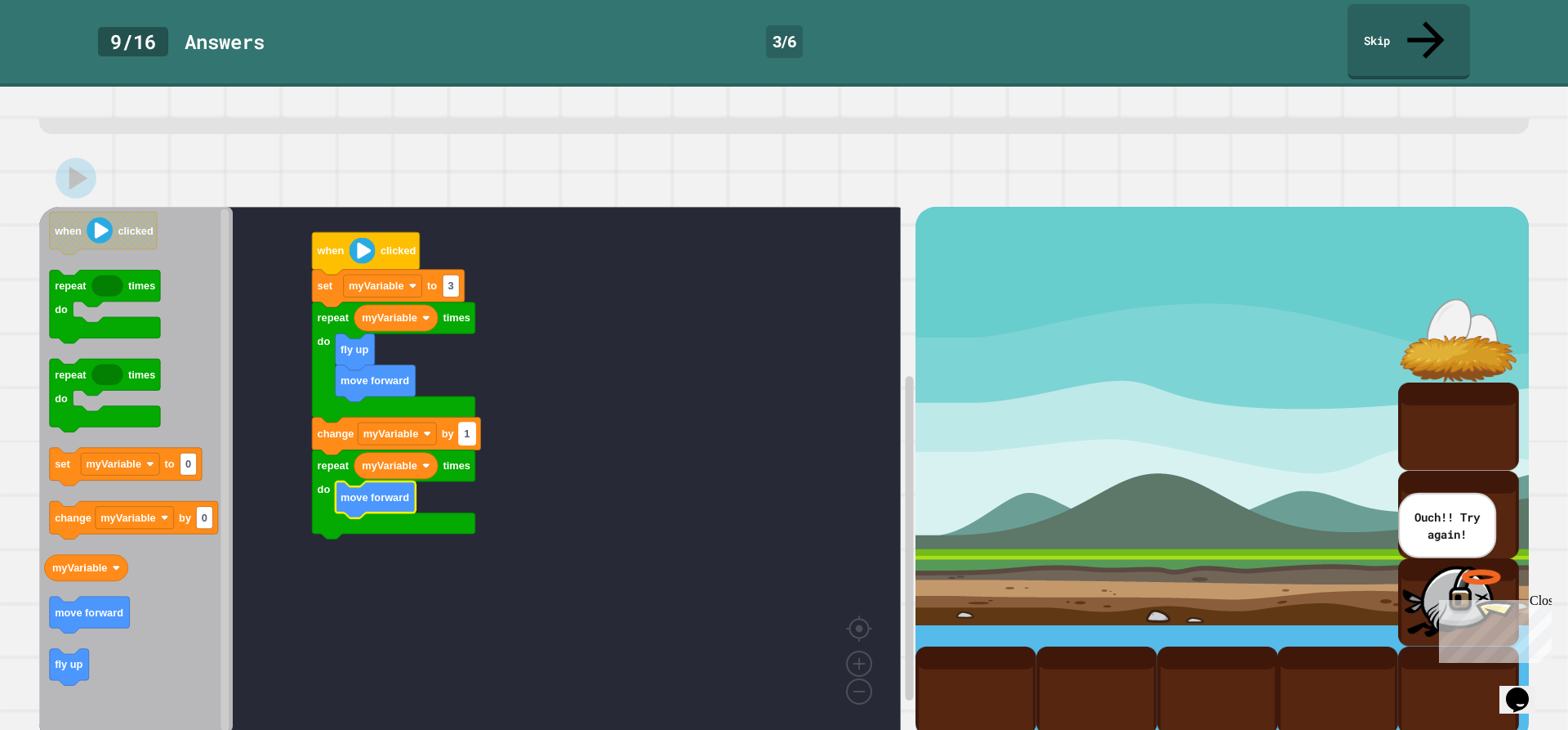
click at [466, 423] on rect "Blockly Workspace" at bounding box center [467, 434] width 17 height 22
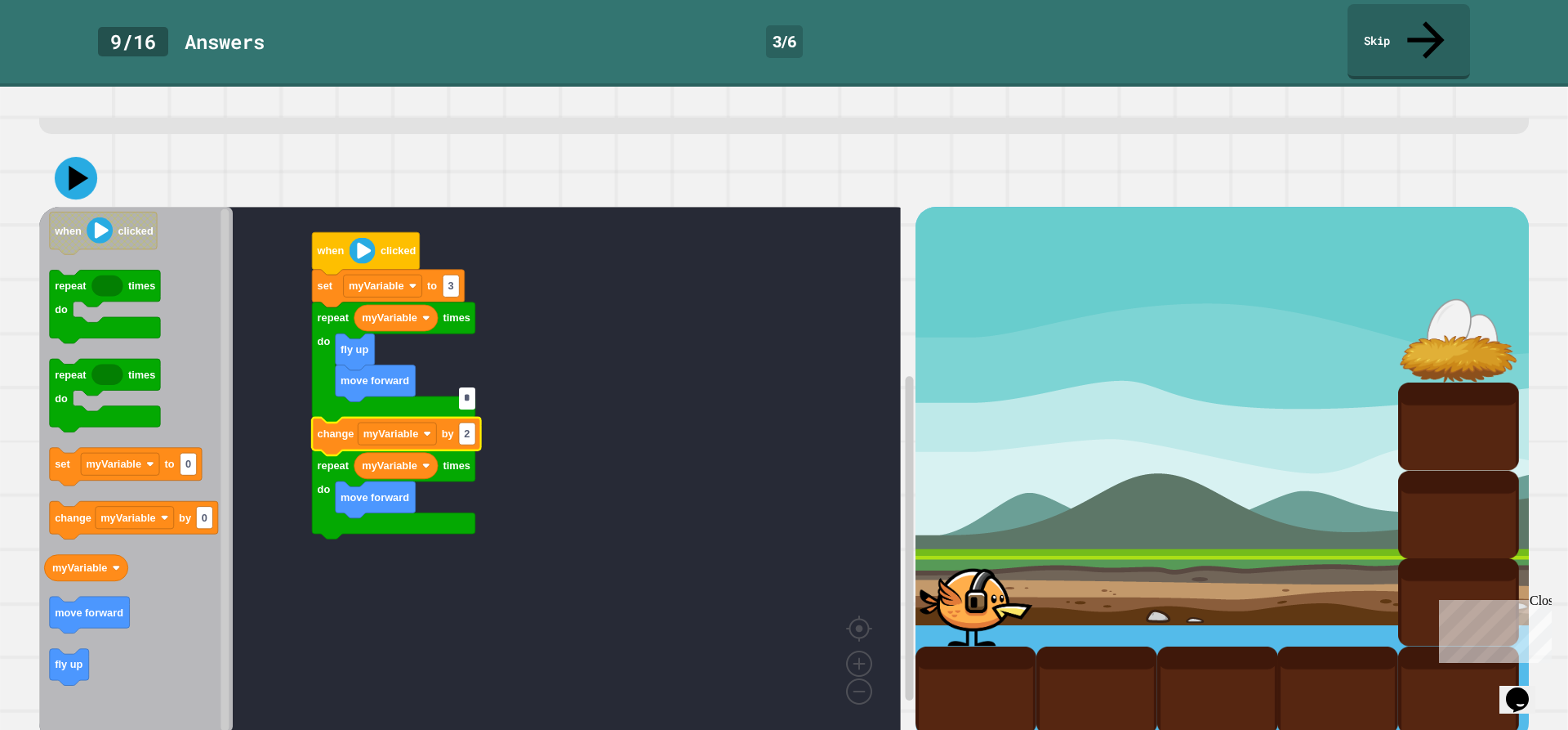
type input "*"
click at [57, 157] on icon at bounding box center [76, 178] width 42 height 42
click at [470, 404] on input "*" at bounding box center [467, 398] width 17 height 22
type input "**"
drag, startPoint x: 88, startPoint y: 164, endPoint x: 85, endPoint y: 155, distance: 9.5
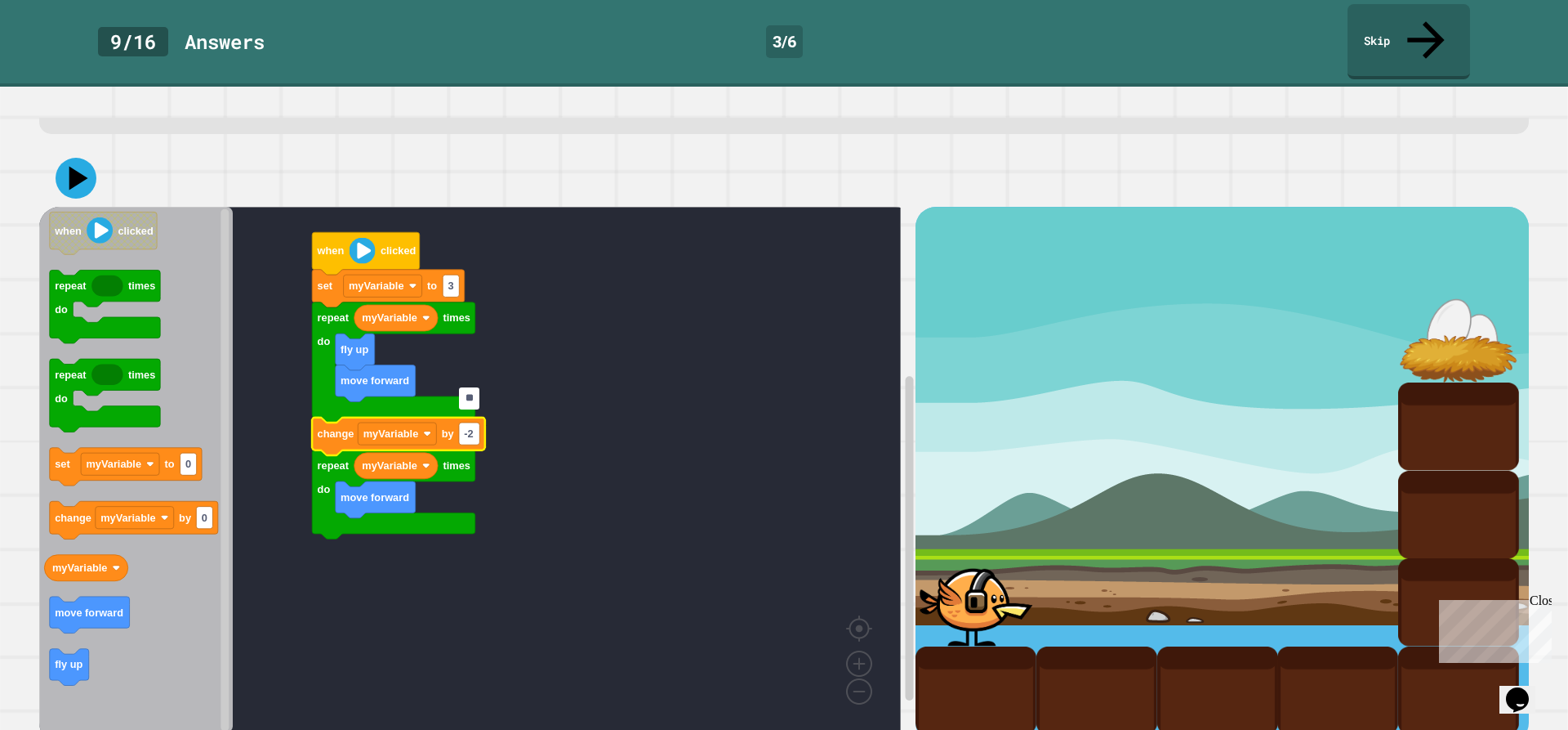
click at [87, 164] on div at bounding box center [784, 178] width 1490 height 57
click at [84, 155] on icon at bounding box center [76, 179] width 46 height 47
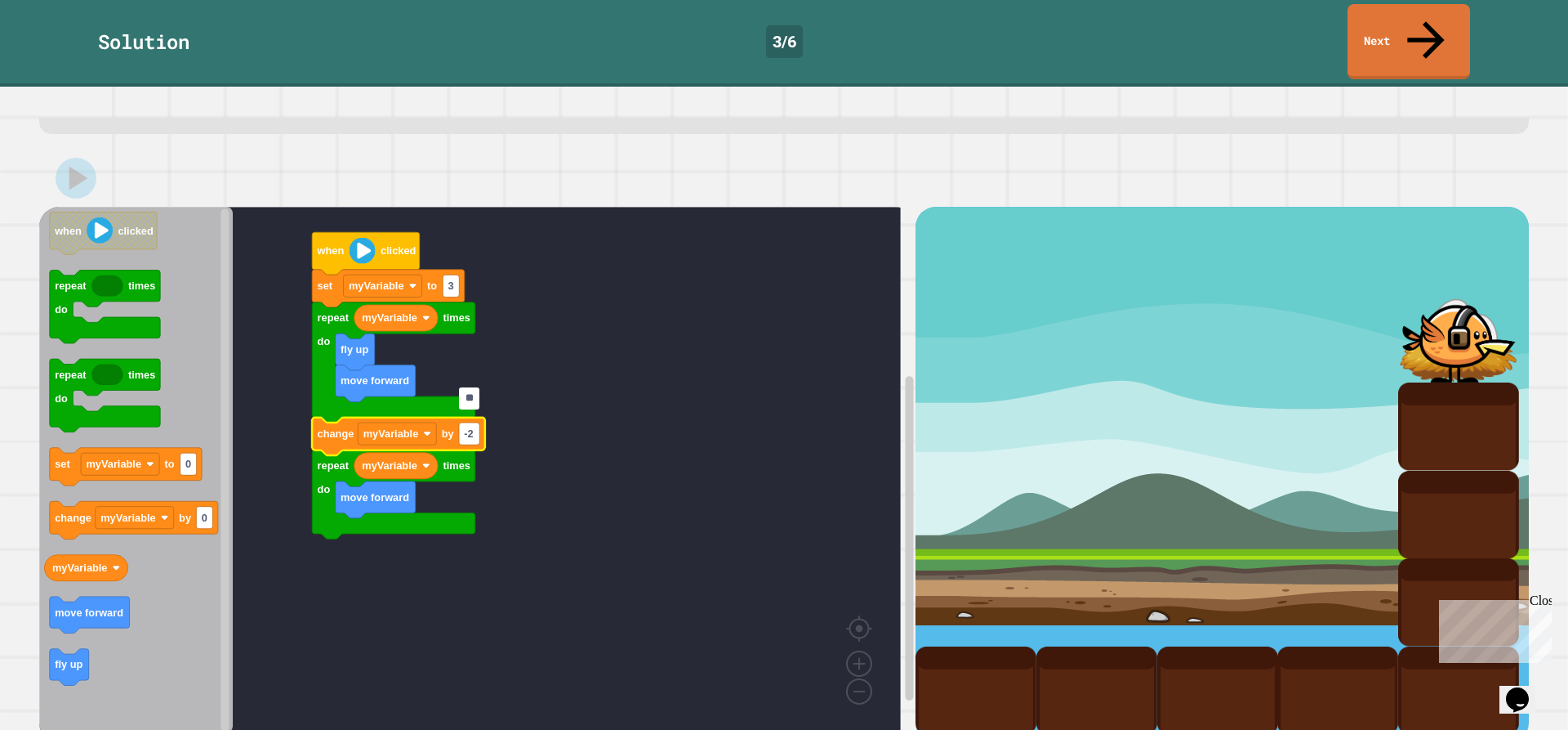
click at [1407, 42] on div "Solution 3 / 6 Next" at bounding box center [784, 43] width 1568 height 86
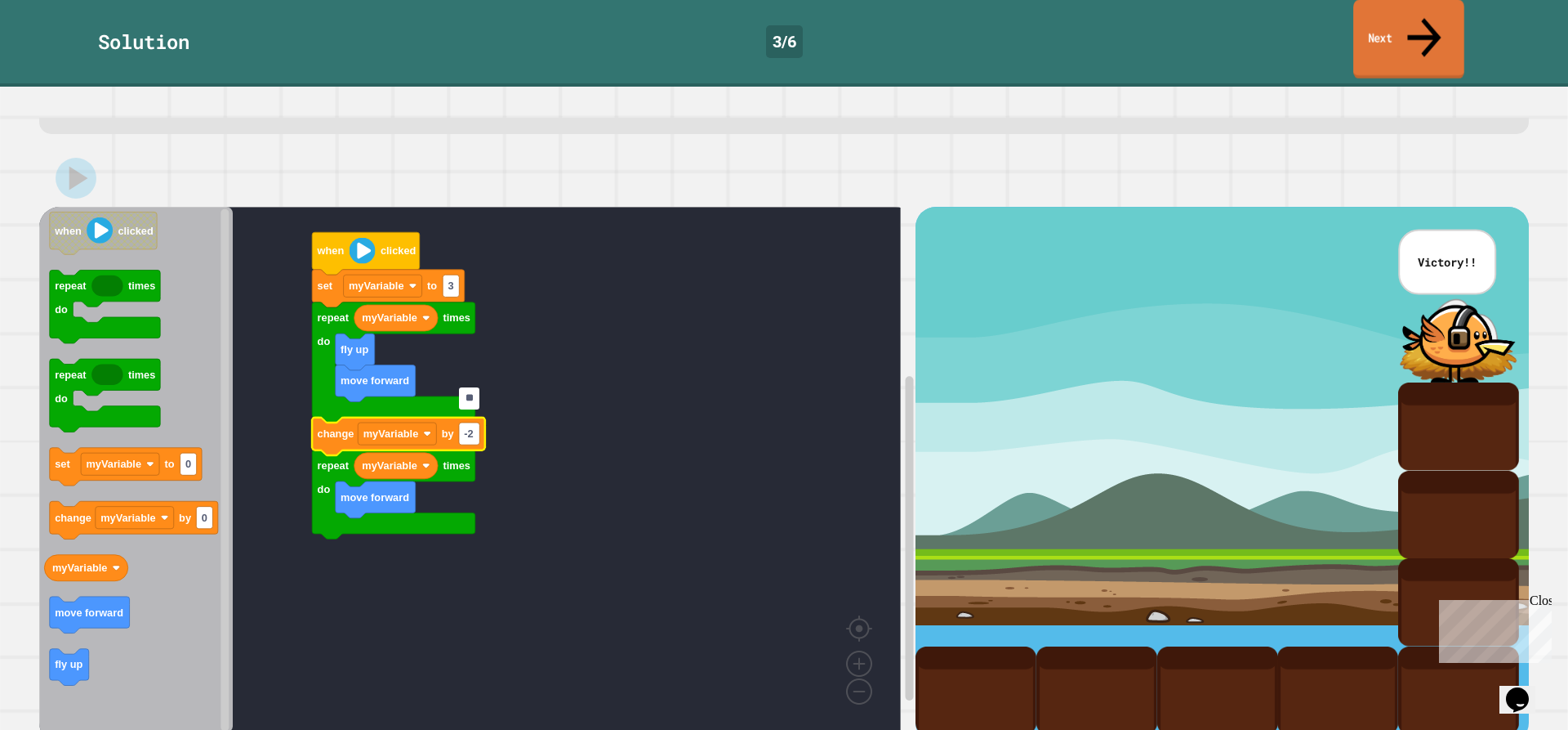
click at [1401, 37] on link "Next" at bounding box center [1409, 39] width 111 height 79
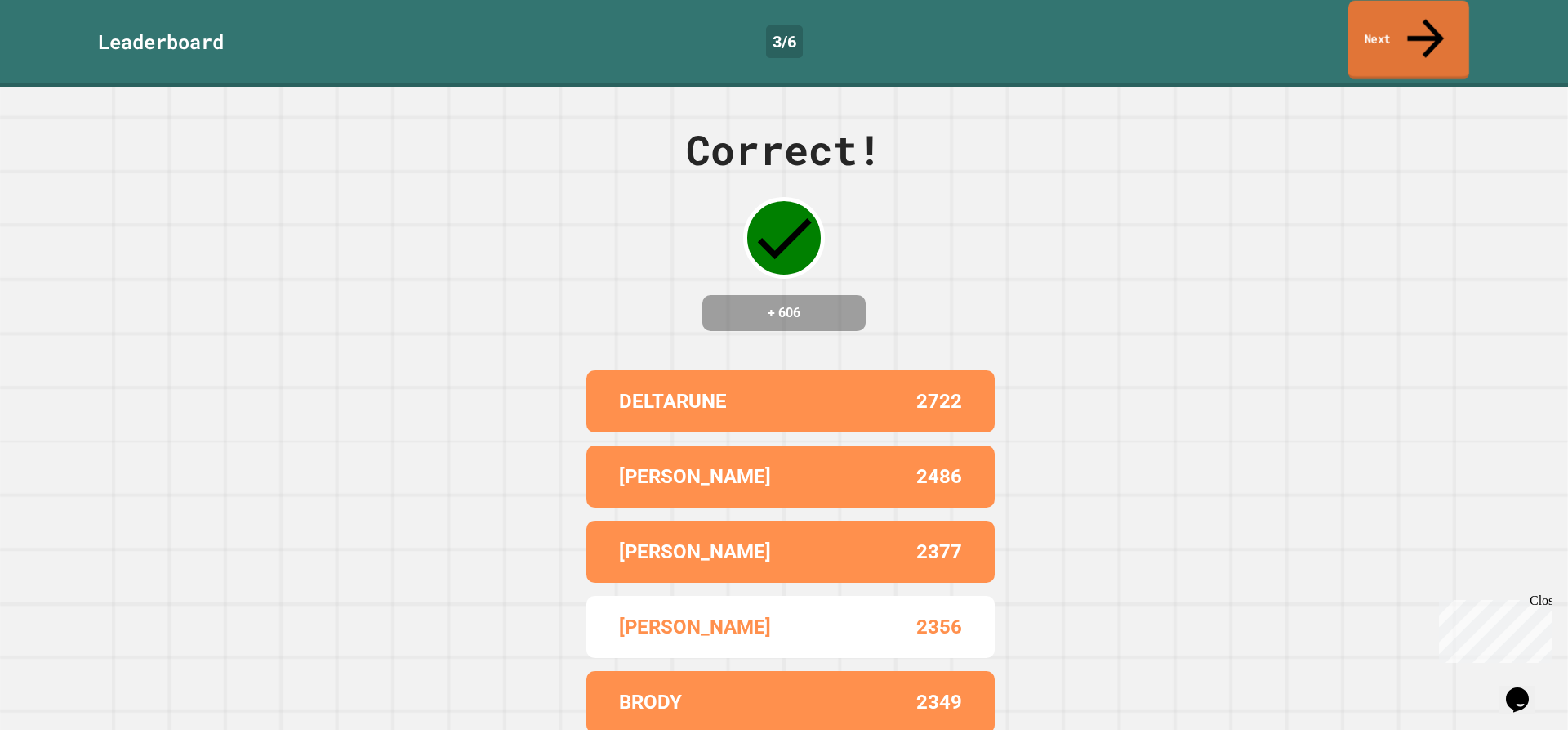
click at [1383, 27] on link "Next" at bounding box center [1409, 40] width 121 height 79
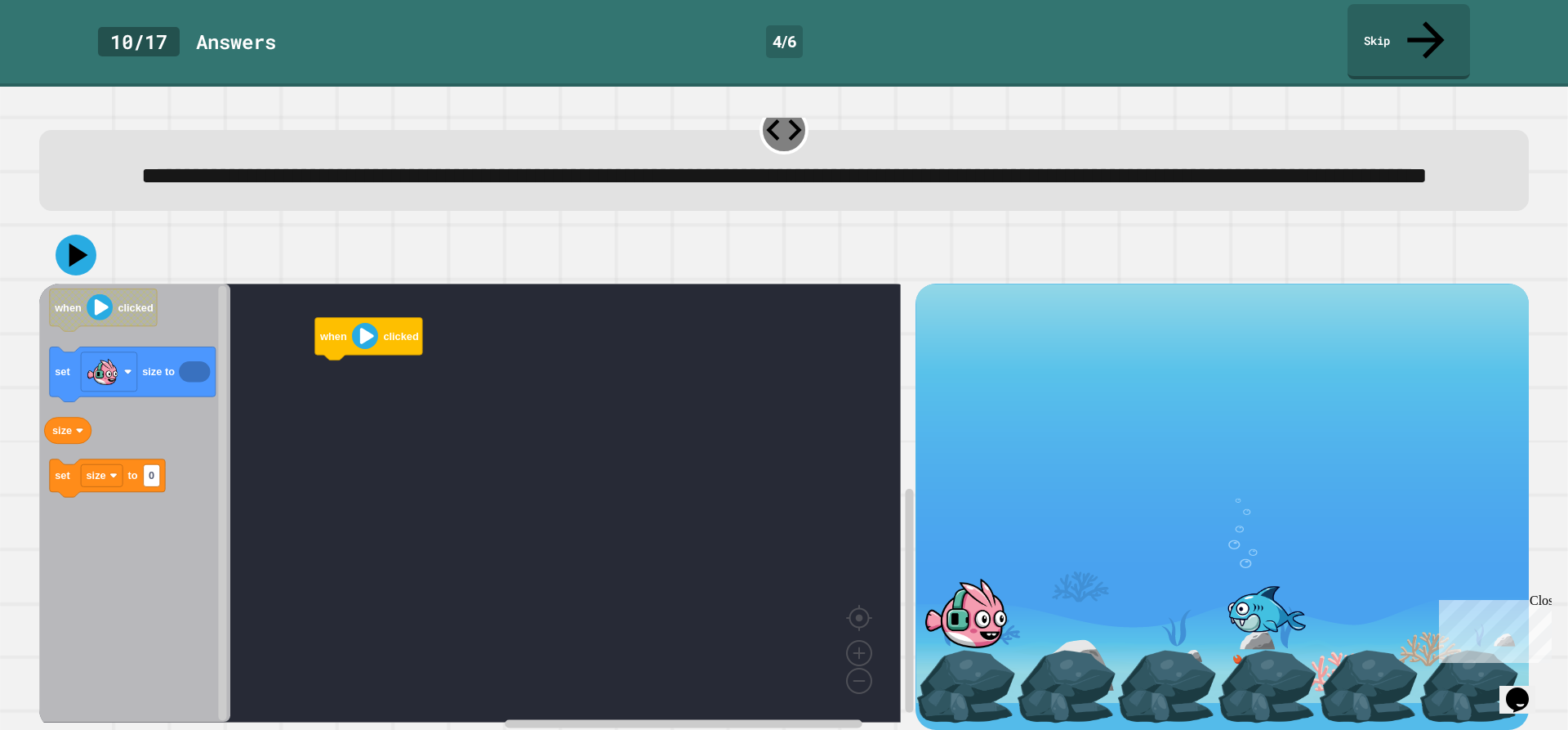
scroll to position [56, 0]
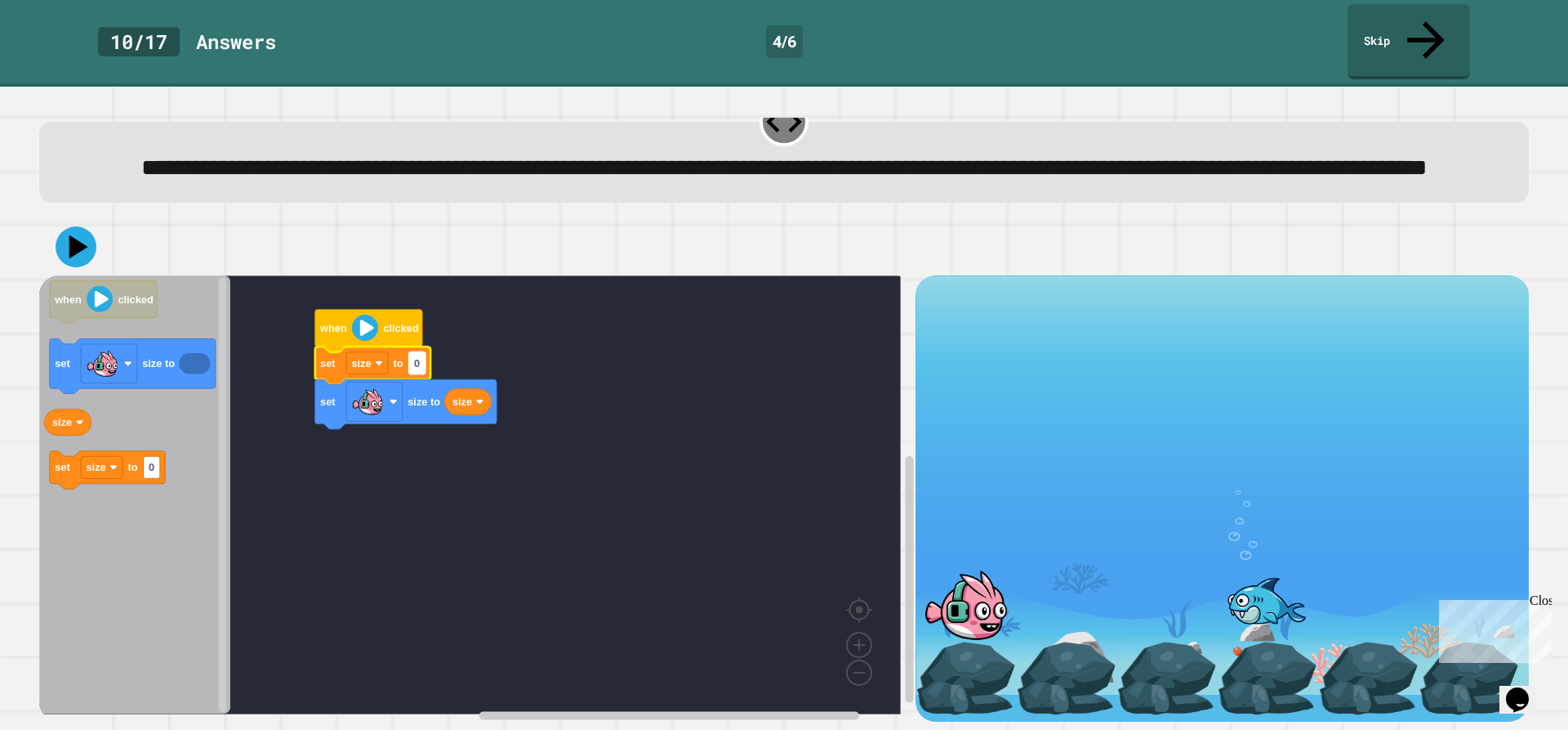
click at [417, 357] on text "0" at bounding box center [417, 363] width 6 height 12
type input "***"
click at [68, 238] on icon at bounding box center [76, 247] width 46 height 46
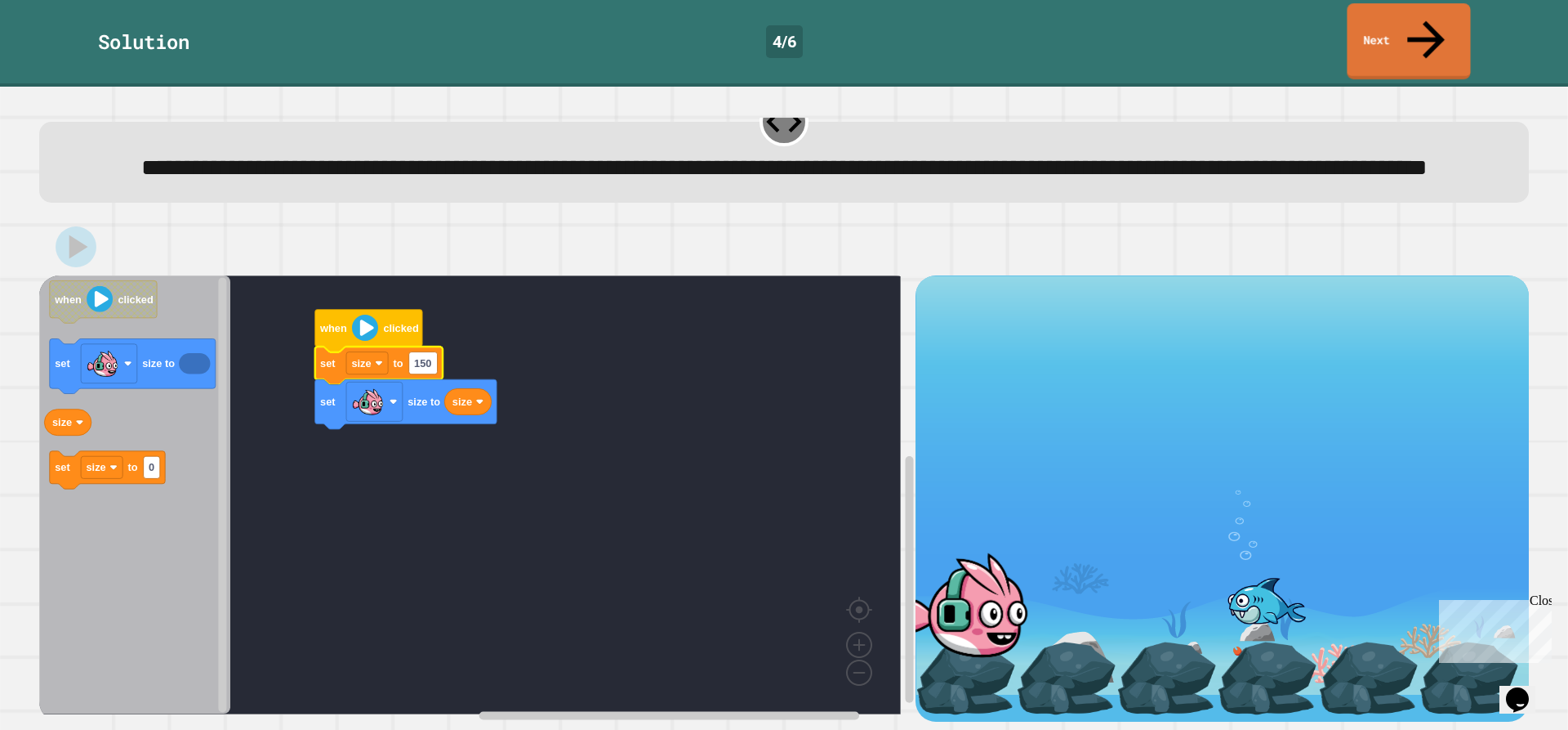
click at [1390, 30] on link "Next" at bounding box center [1408, 42] width 124 height 76
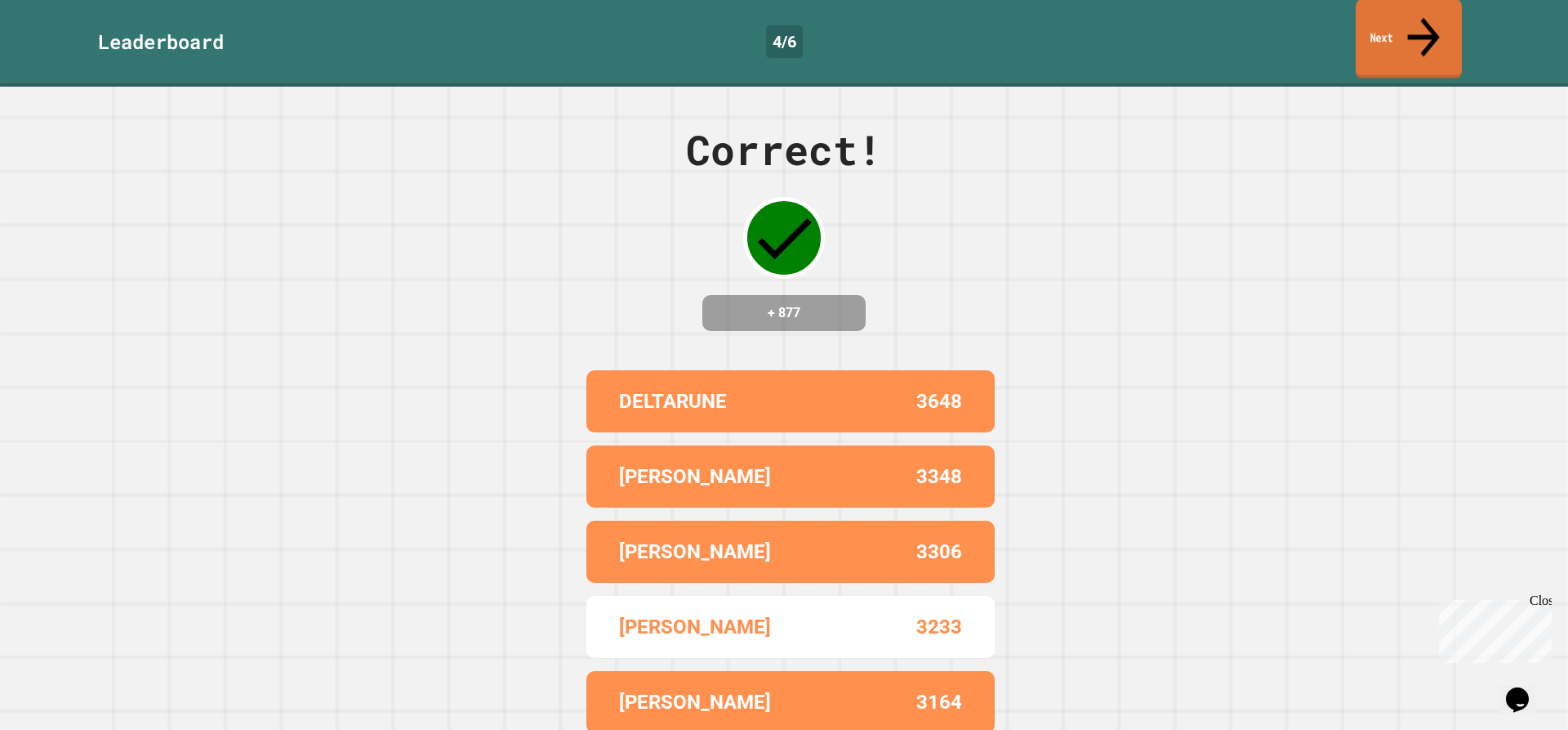
click at [1374, 27] on link "Next" at bounding box center [1409, 38] width 106 height 79
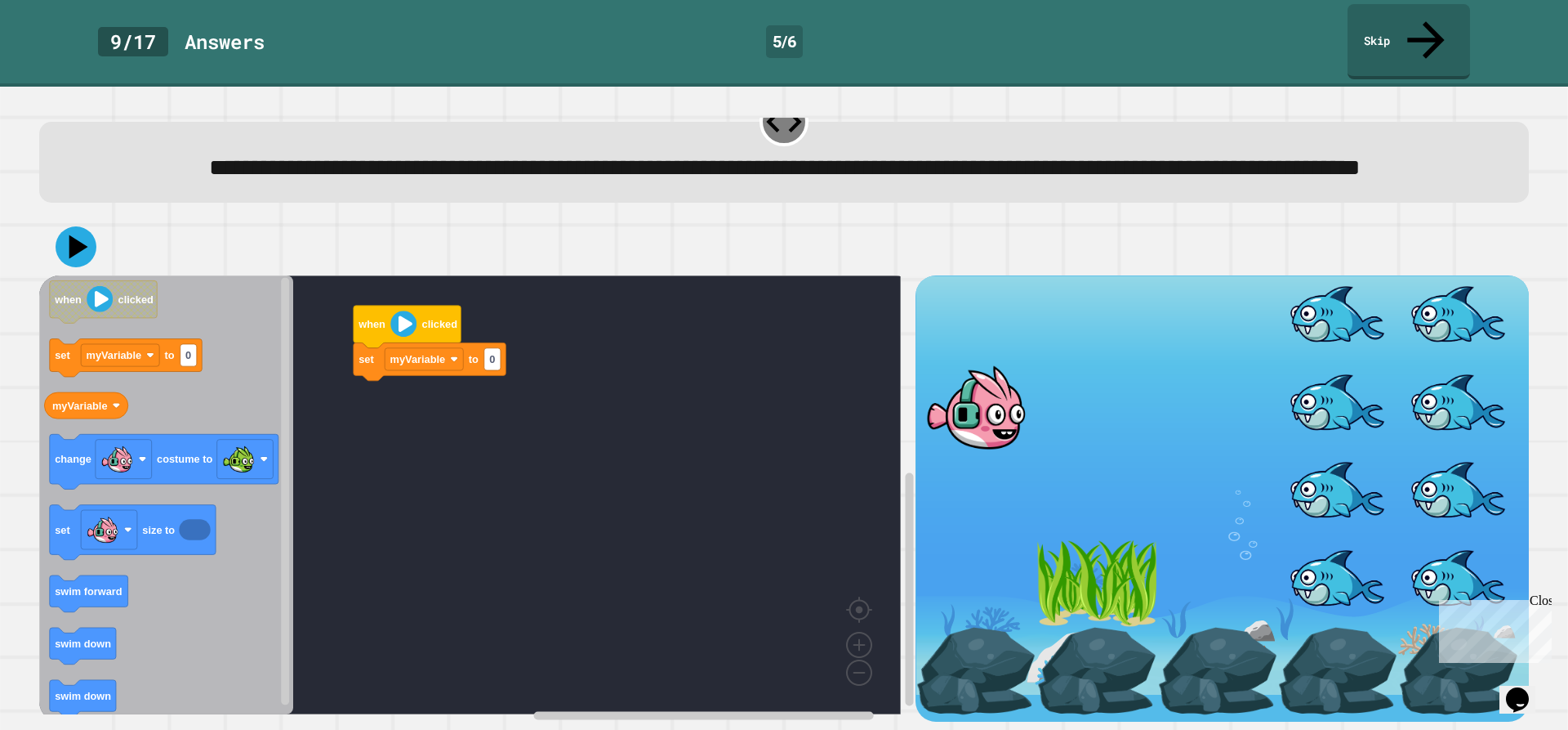
scroll to position [56, 0]
drag, startPoint x: 298, startPoint y: 200, endPoint x: 162, endPoint y: 155, distance: 143.3
click at [160, 155] on div "**********" at bounding box center [784, 168] width 1432 height 36
type input "**"
click at [476, 416] on rect "Blockly Workspace" at bounding box center [470, 495] width 862 height 438
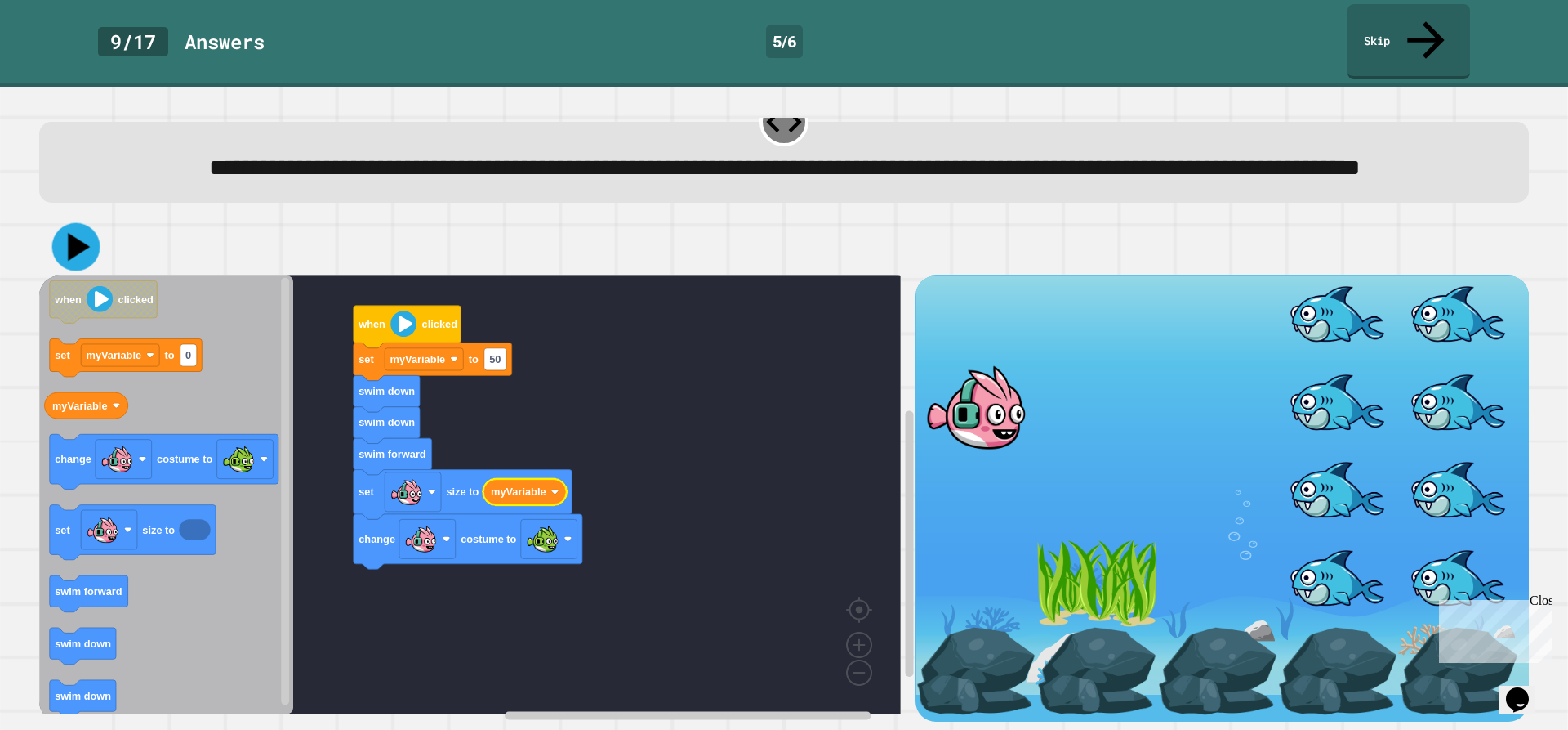
click at [70, 223] on icon at bounding box center [76, 247] width 48 height 48
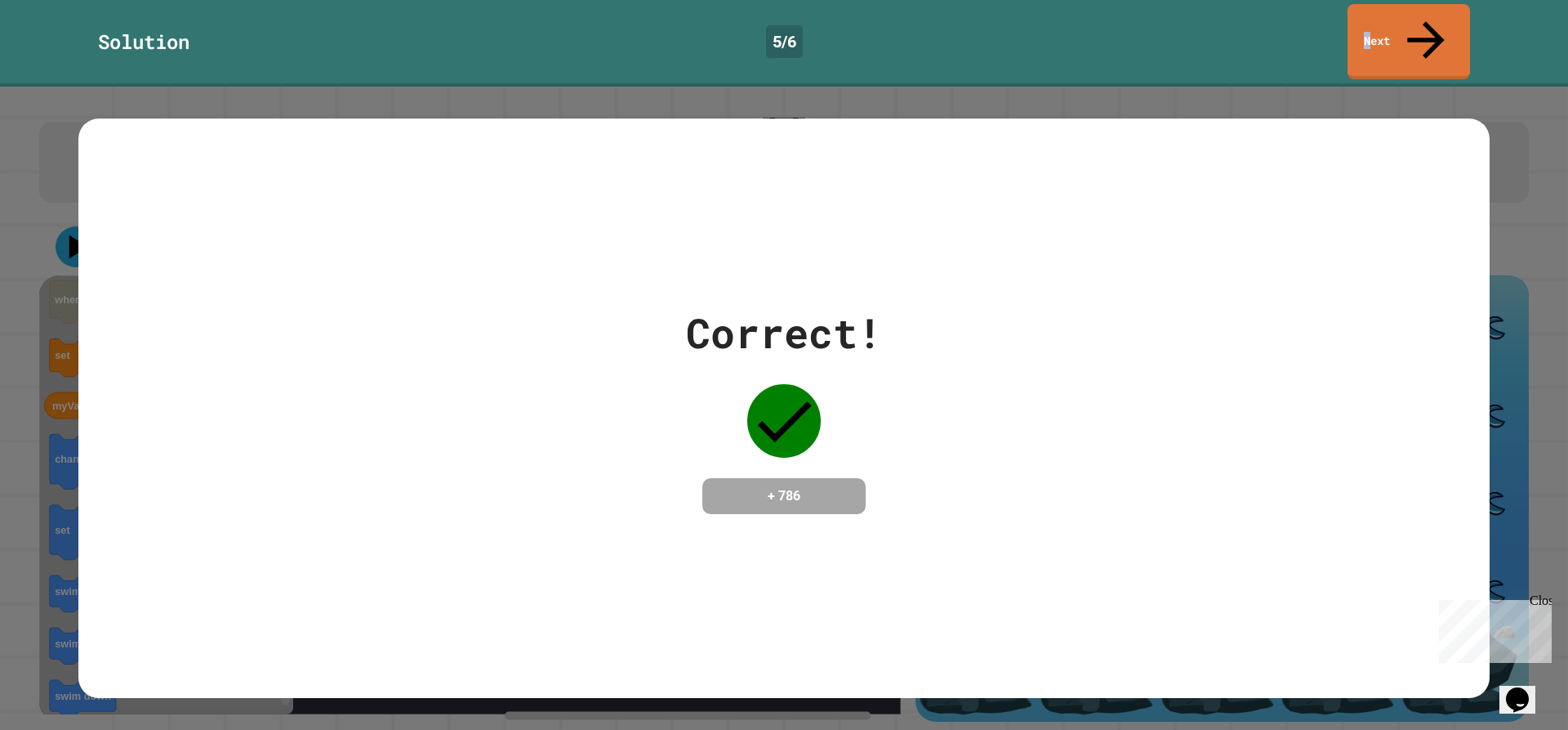
click at [1388, 5] on link "Next" at bounding box center [1409, 42] width 123 height 76
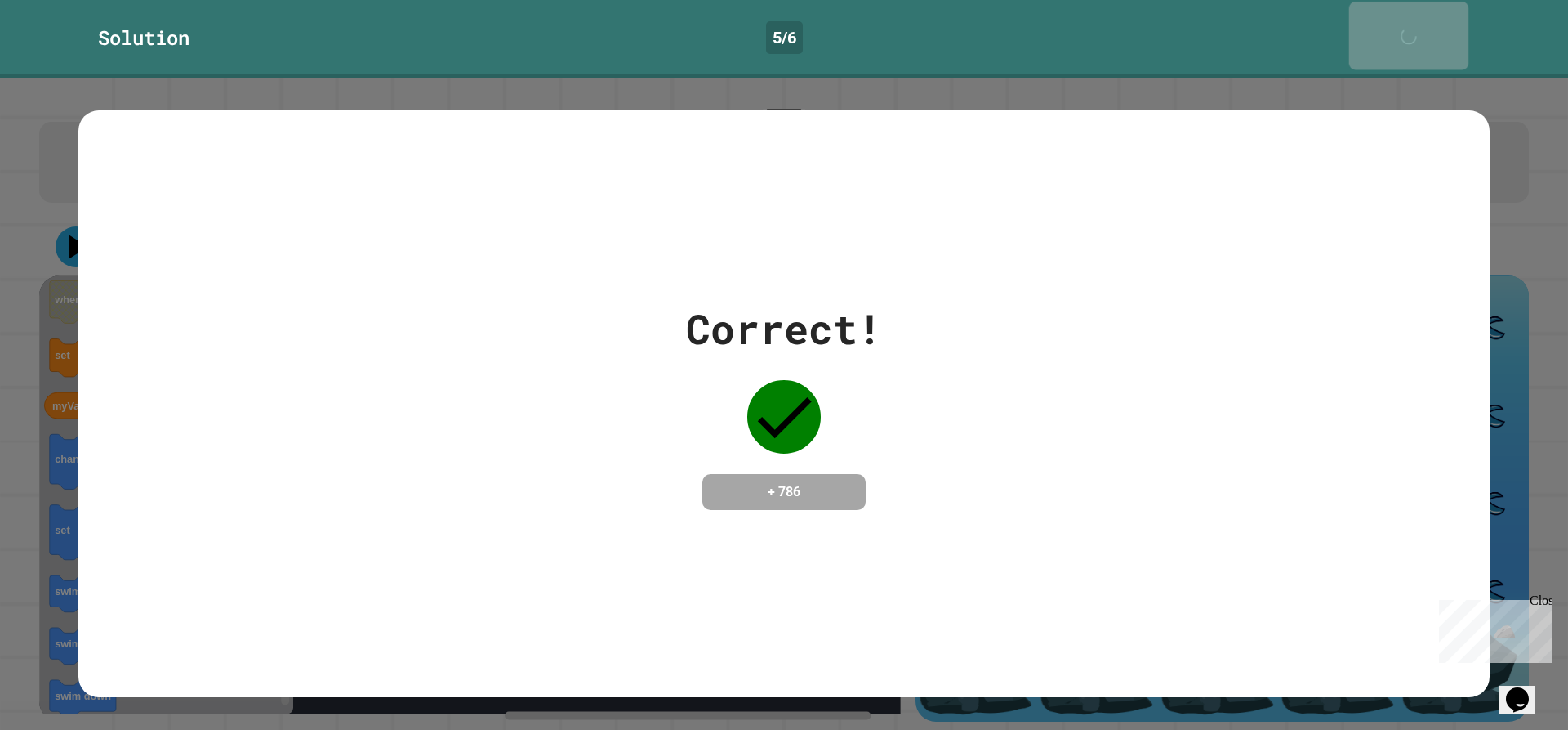
scroll to position [55, 0]
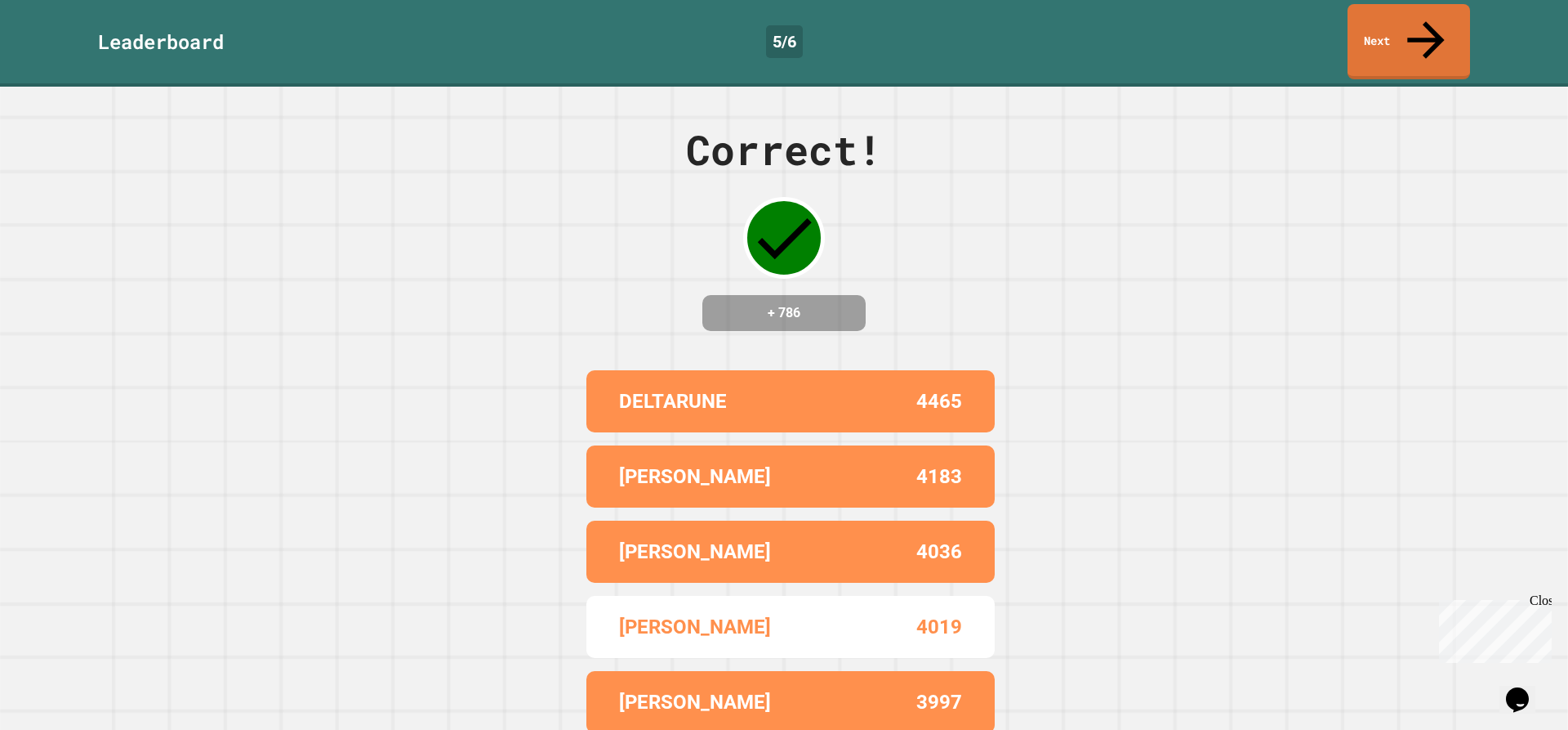
click at [1392, 33] on link "Next" at bounding box center [1409, 42] width 123 height 76
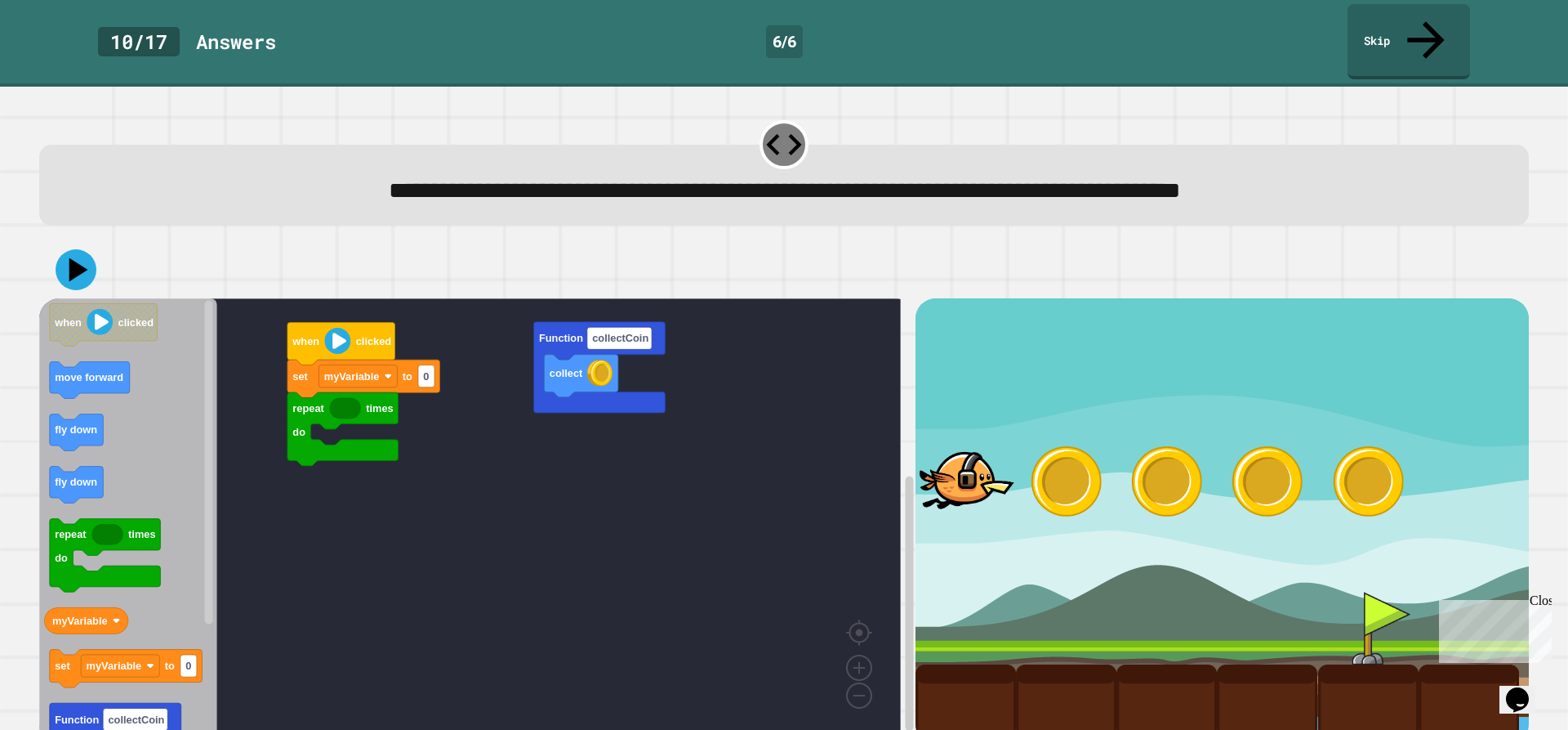
scroll to position [18, 0]
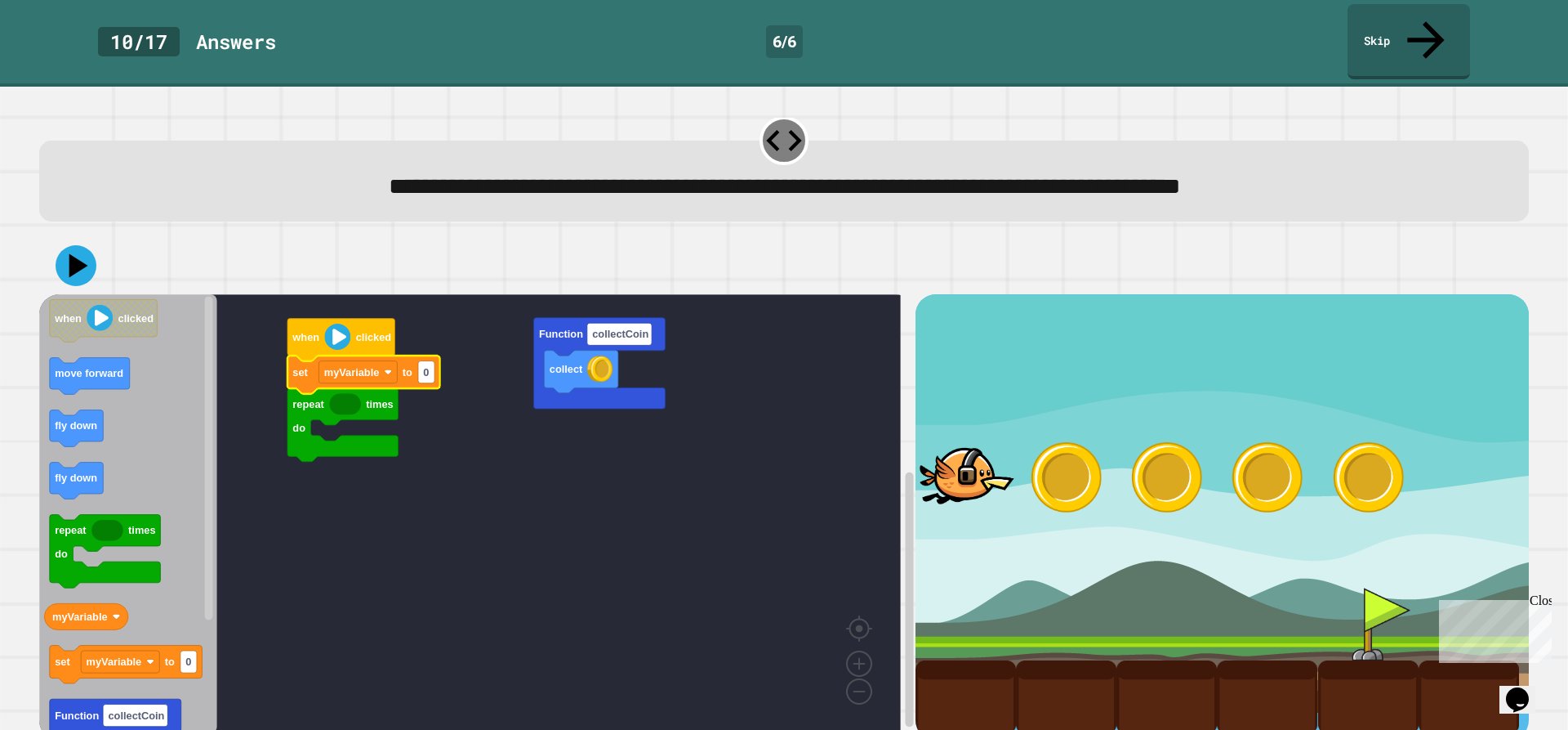
click at [262, 417] on rect "Blockly Workspace" at bounding box center [470, 513] width 862 height 438
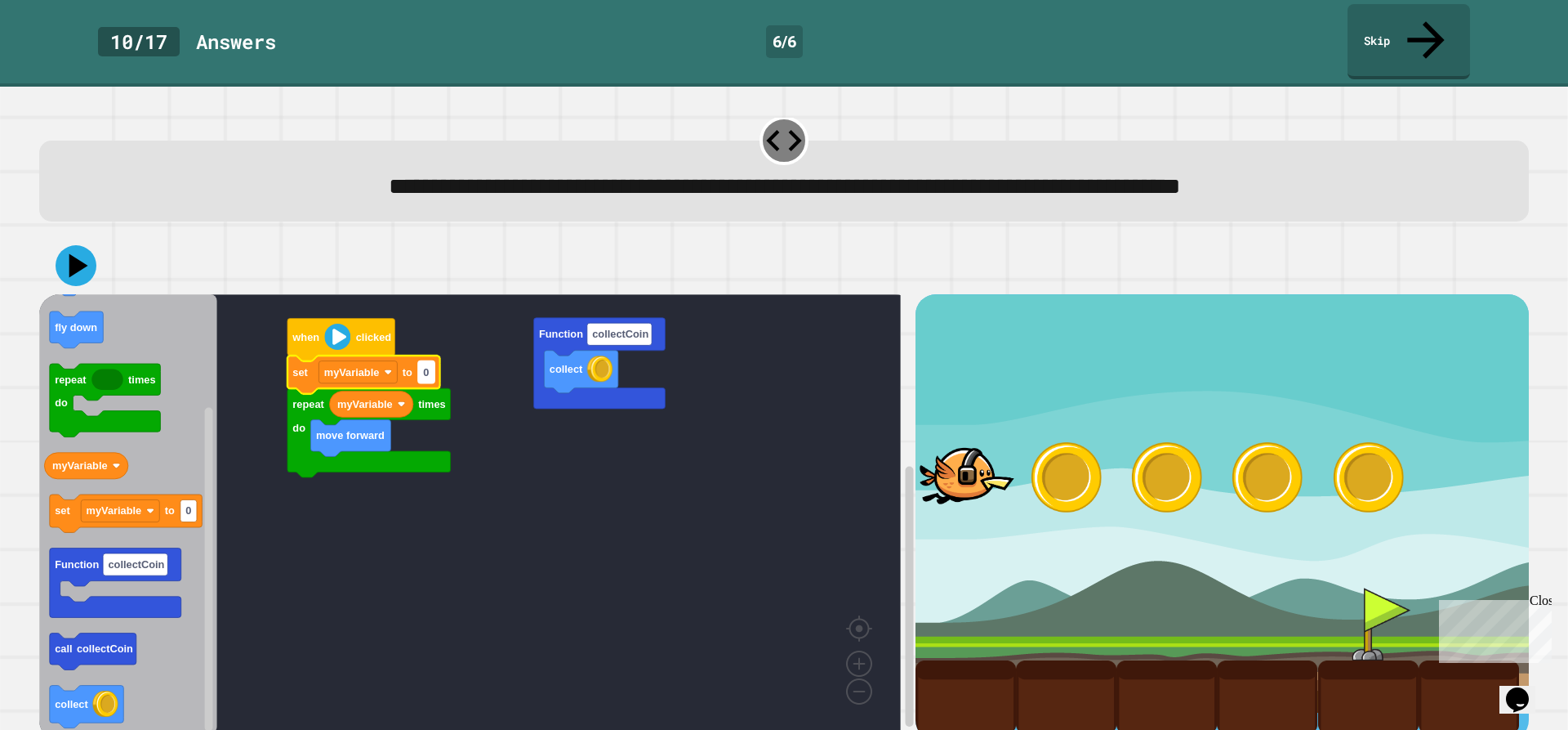
click at [433, 361] on rect "Blockly Workspace" at bounding box center [427, 372] width 17 height 22
type input "*"
click at [380, 557] on rect "Blockly Workspace" at bounding box center [470, 513] width 862 height 438
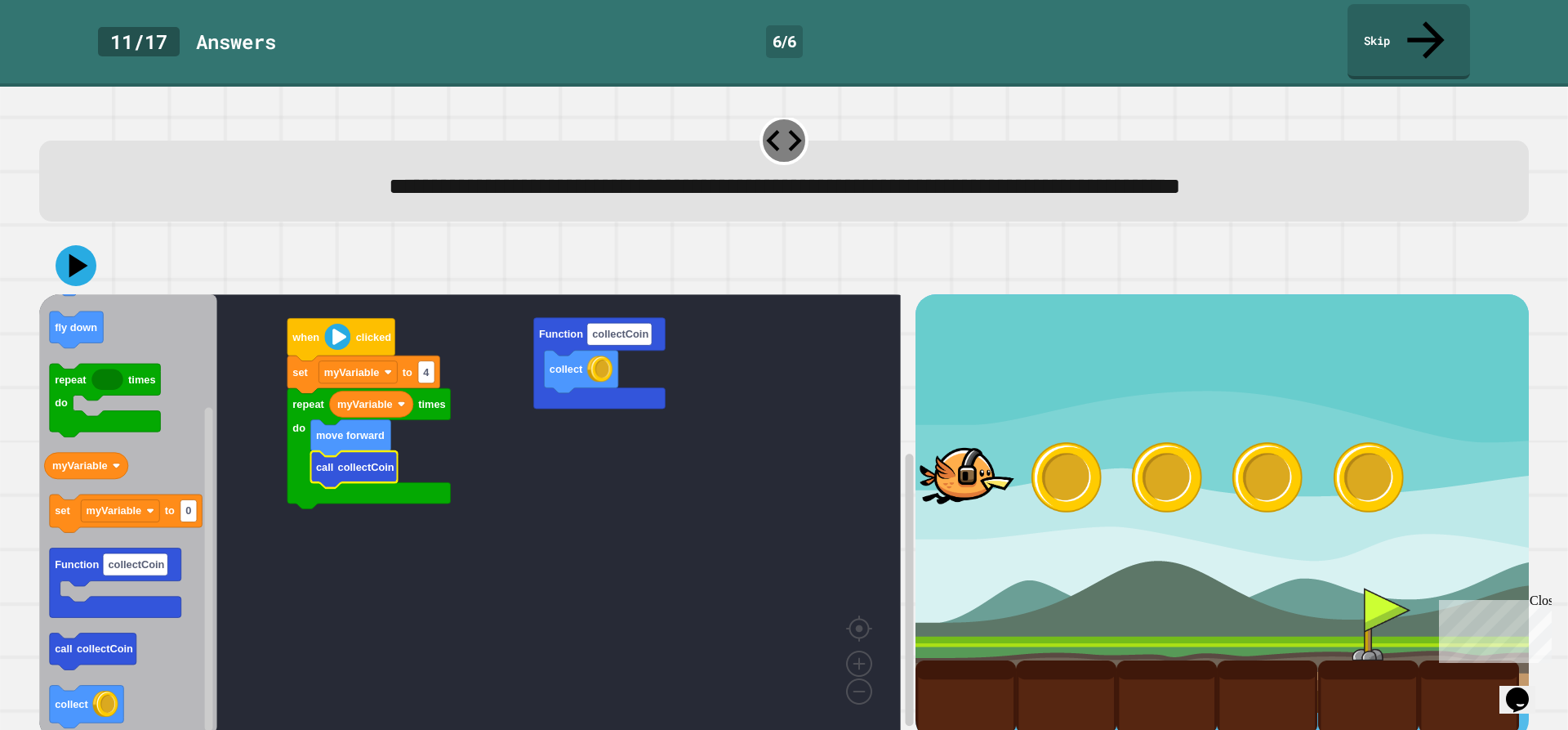
click at [362, 556] on rect "Blockly Workspace" at bounding box center [470, 513] width 862 height 438
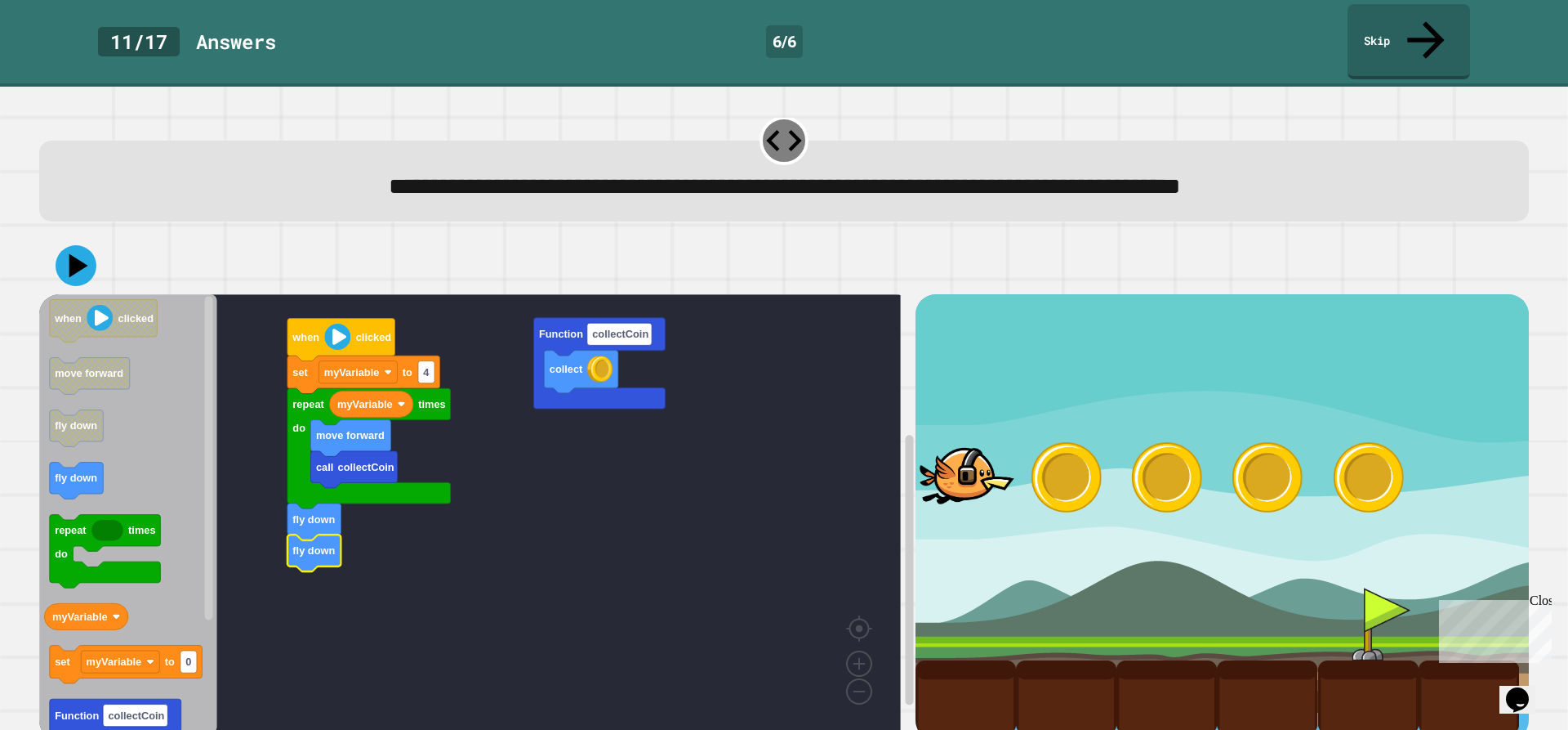
click at [75, 245] on icon at bounding box center [76, 265] width 41 height 41
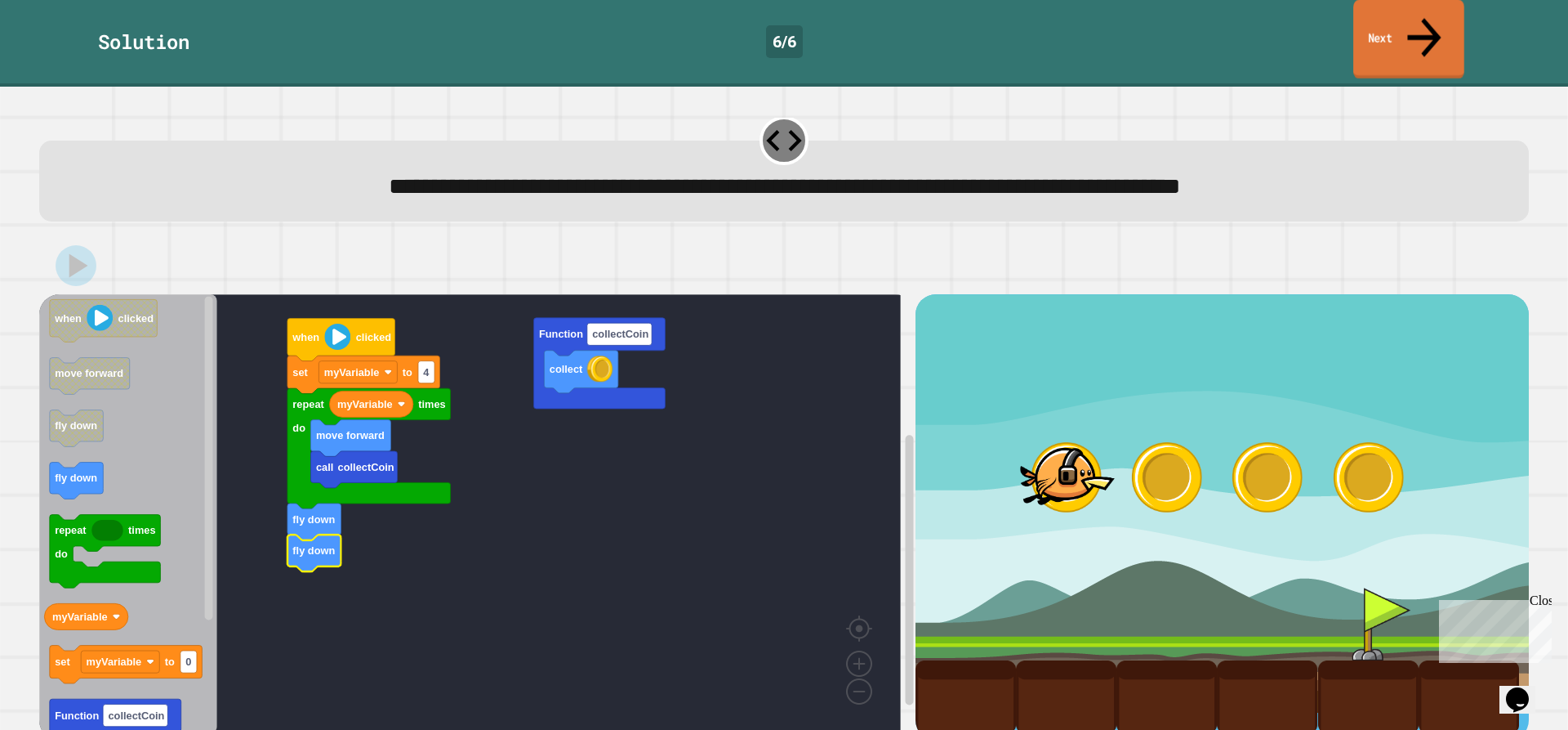
click at [1401, 31] on link "Next" at bounding box center [1409, 39] width 111 height 79
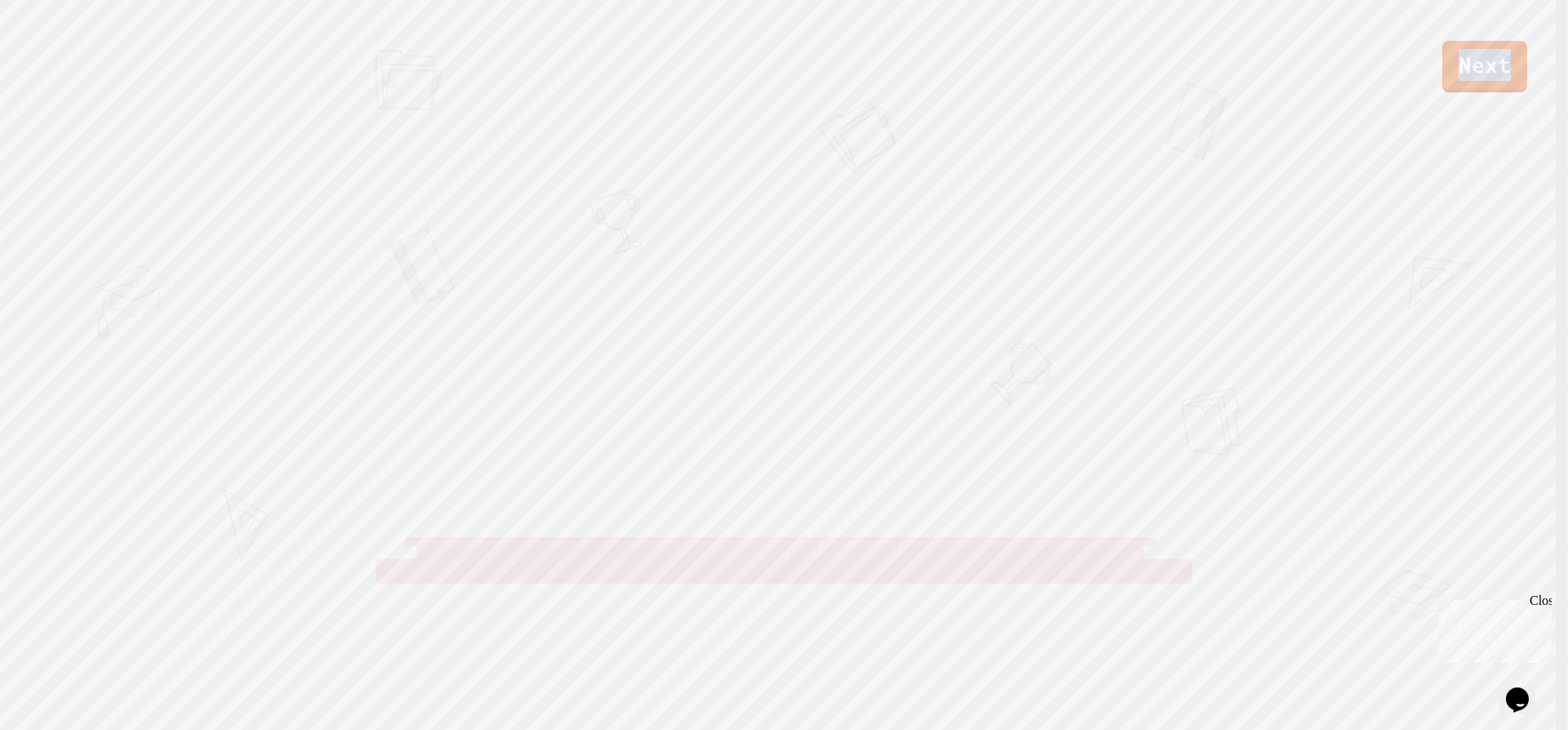
click at [1401, 31] on div "Next" at bounding box center [784, 46] width 1568 height 92
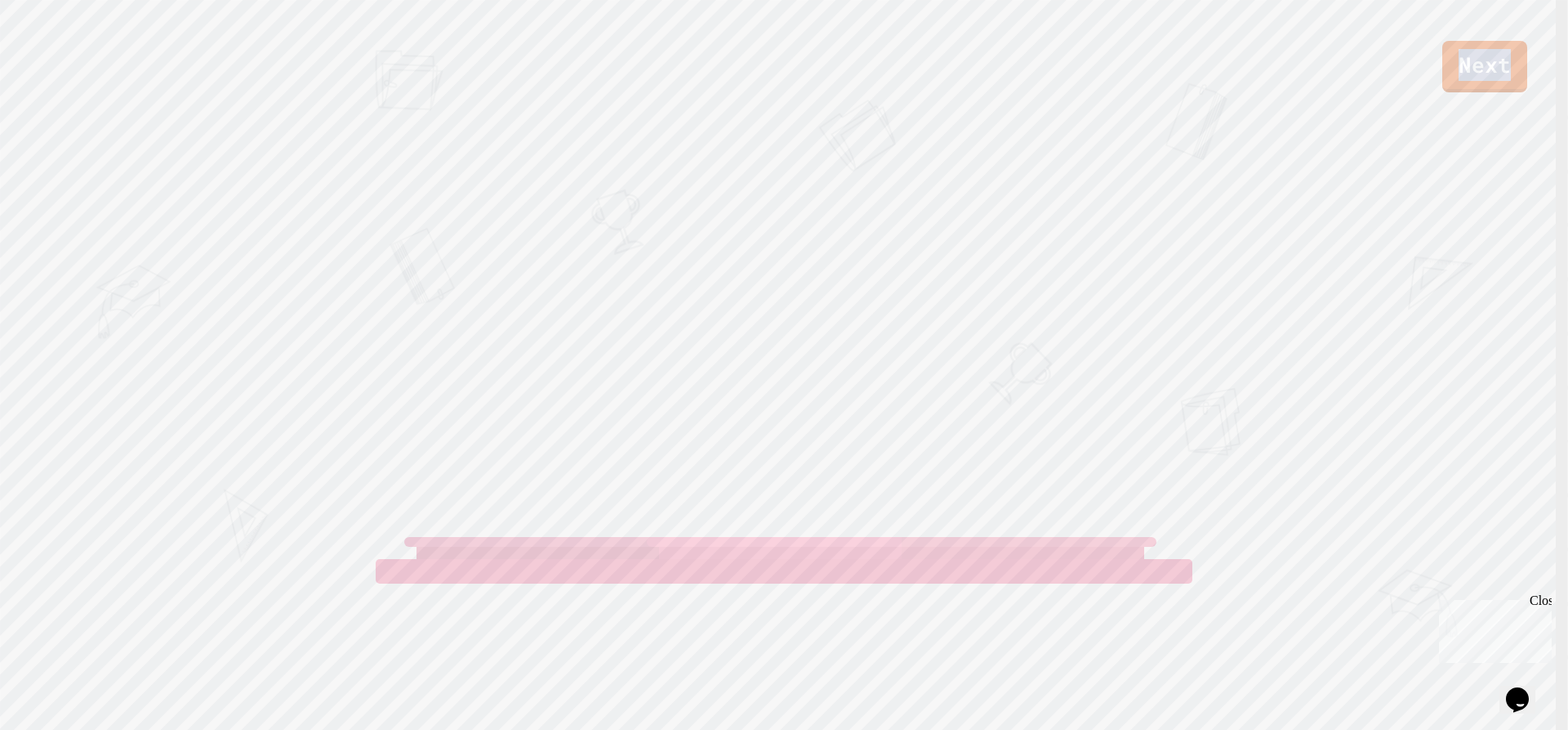
click at [1492, 57] on link "Next" at bounding box center [1485, 66] width 85 height 51
